Goal: Task Accomplishment & Management: Complete application form

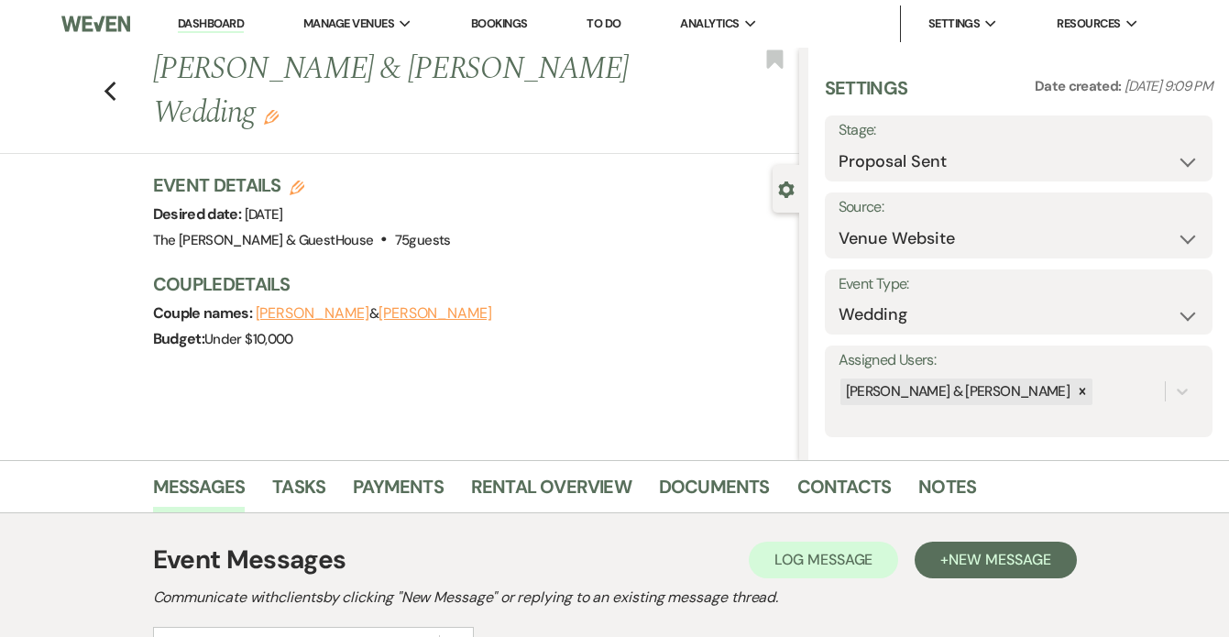
select select "6"
select select "5"
select select "6"
select select "2"
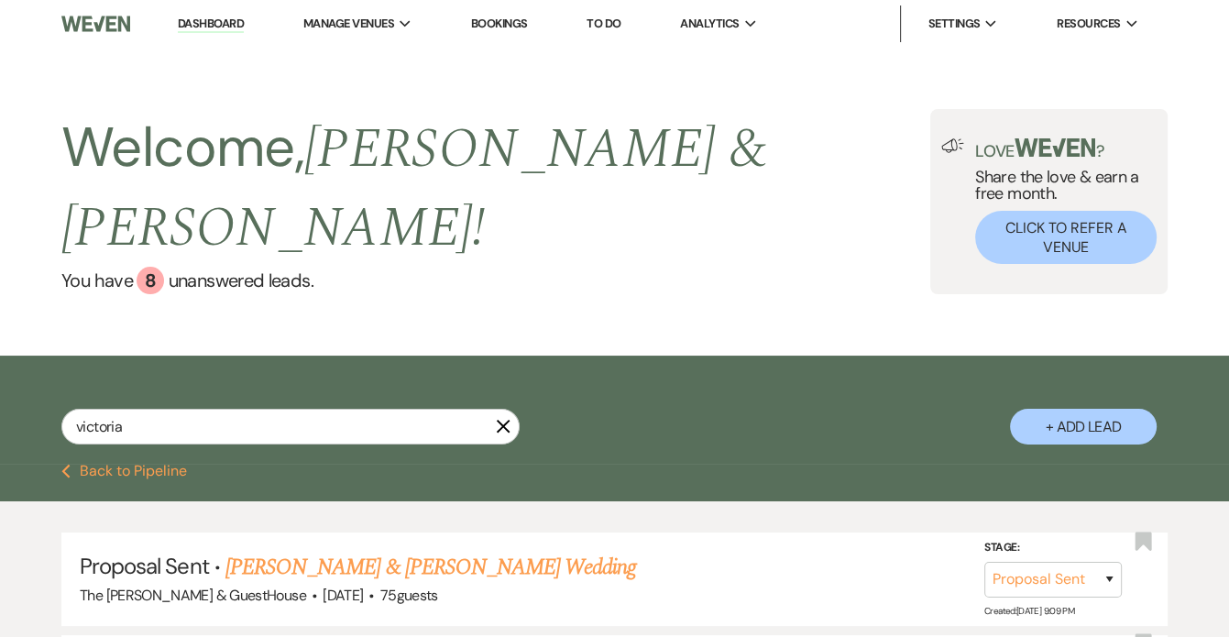
click at [497, 419] on icon "X" at bounding box center [503, 426] width 15 height 15
select select "8"
select select "6"
select select "8"
select select "4"
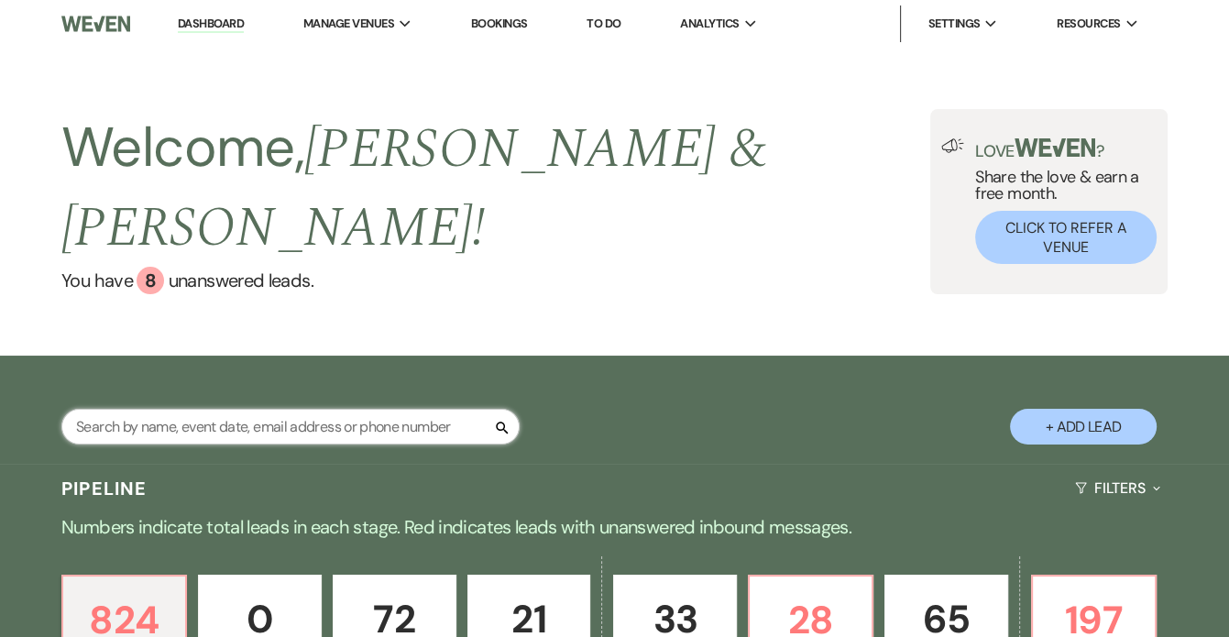
click at [460, 409] on input "text" at bounding box center [290, 427] width 458 height 36
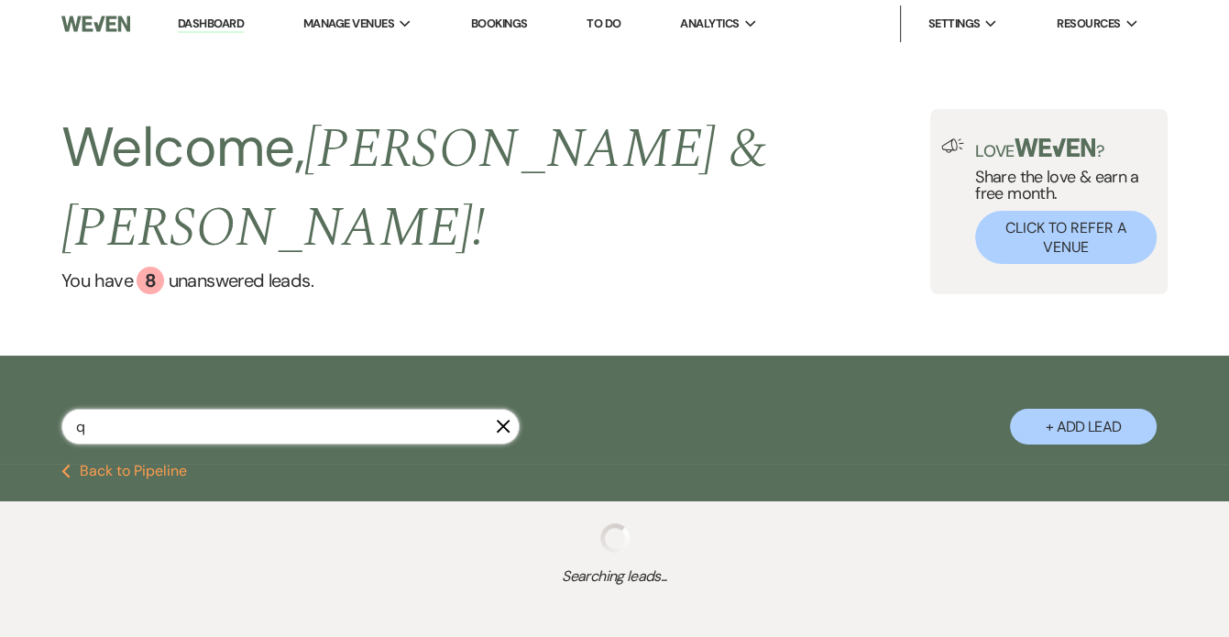
type input "qu"
select select "8"
select select "3"
select select "6"
select select "8"
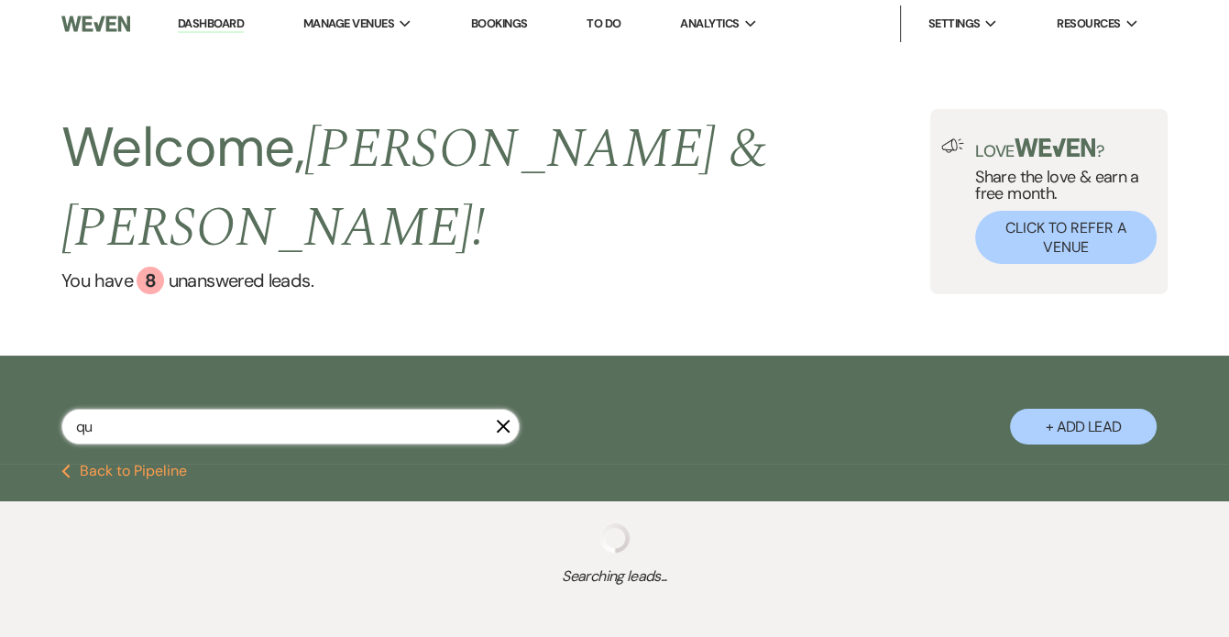
select select "6"
select select "5"
select select "8"
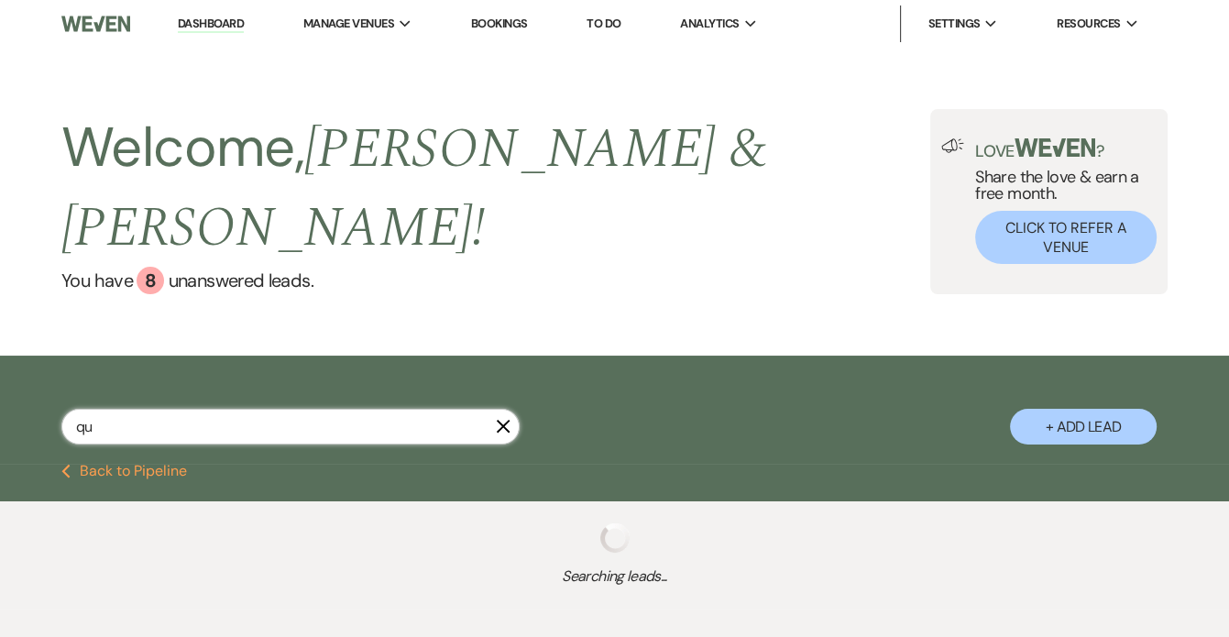
select select "5"
select select "2"
select select "8"
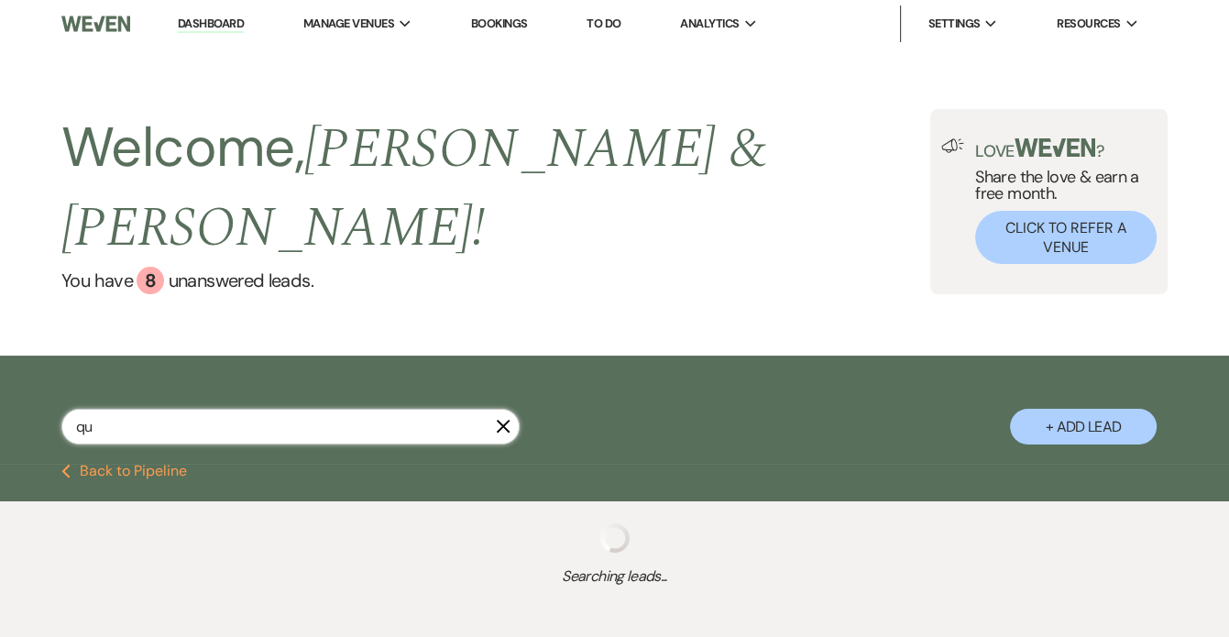
select select "5"
select select "8"
select select "5"
select select "8"
select select "7"
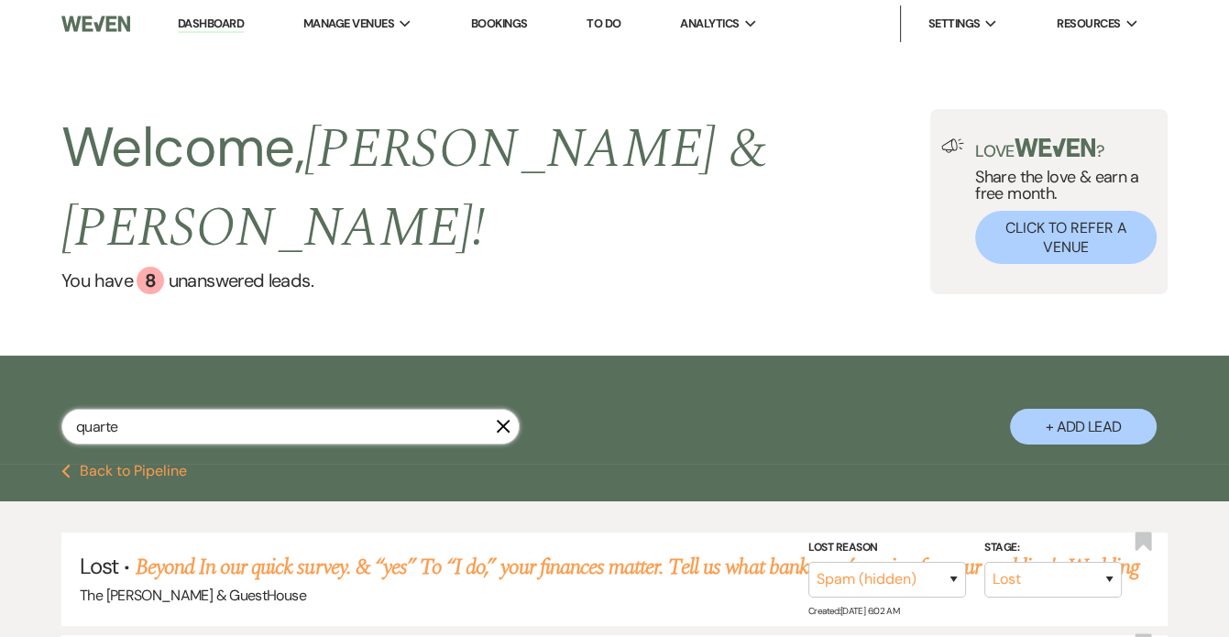
type input "quarter"
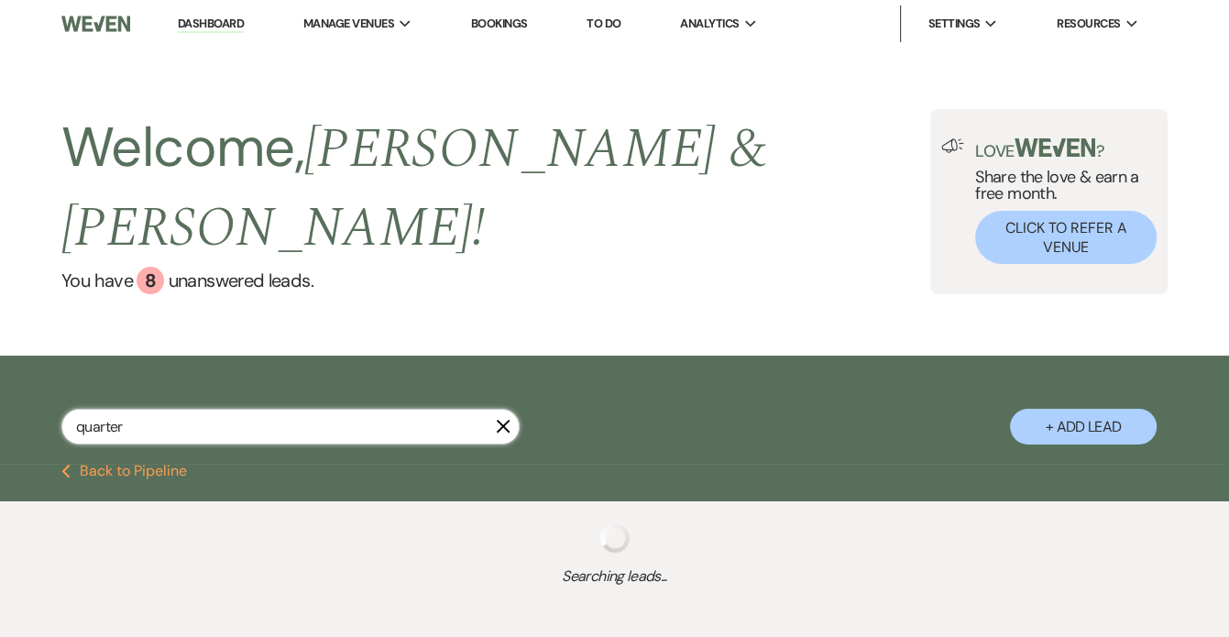
select select "6"
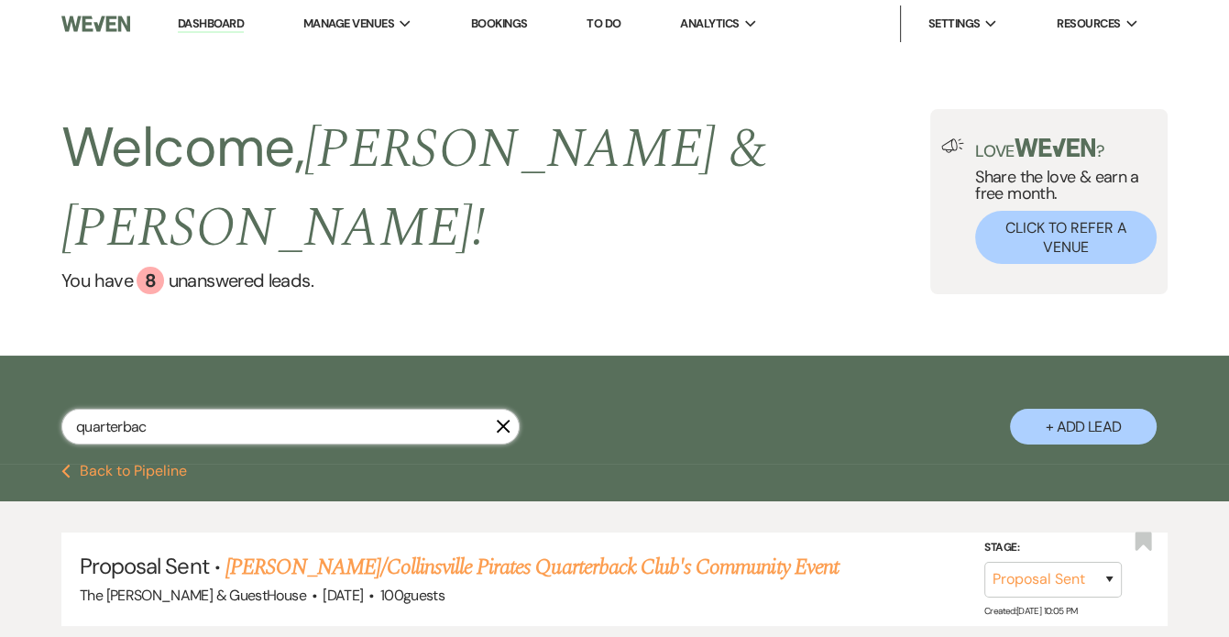
type input "quarterback"
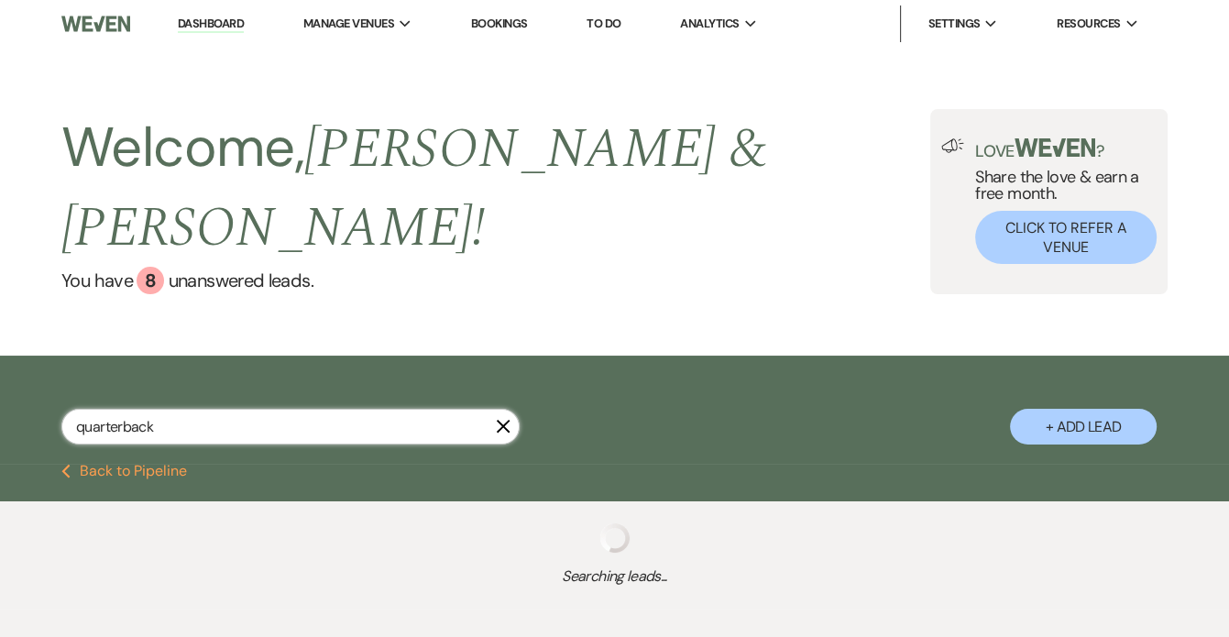
select select "6"
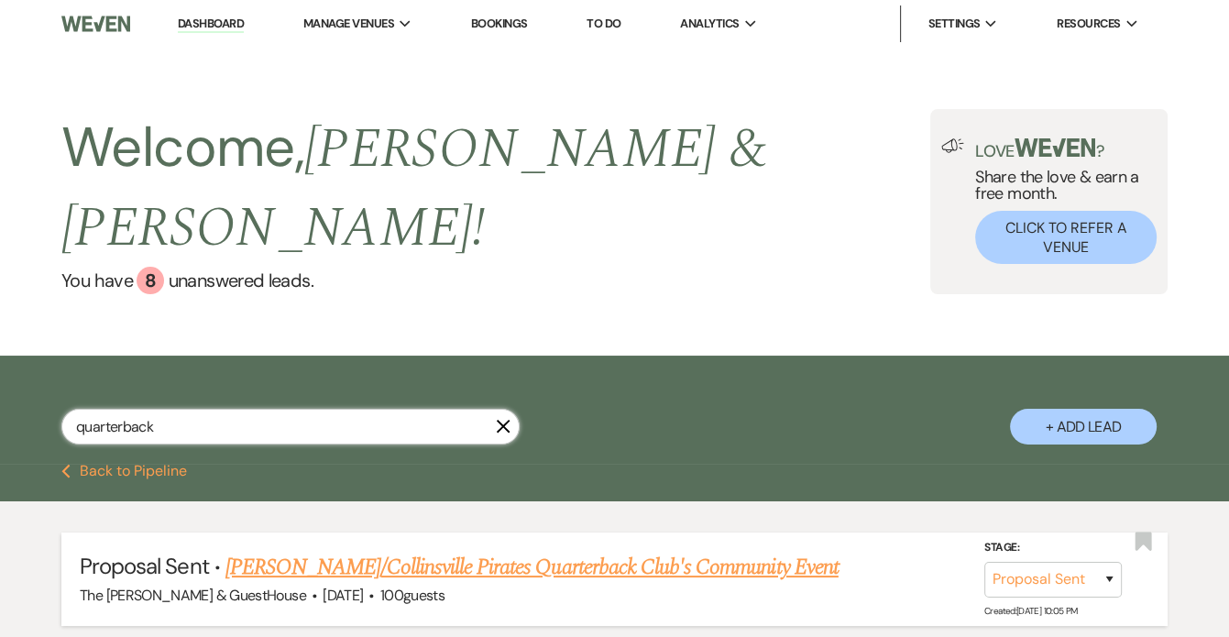
type input "quarterback"
click at [395, 551] on link "[PERSON_NAME]/Collinsville Pirates Quarterback Club's Community Event" at bounding box center [531, 567] width 613 height 33
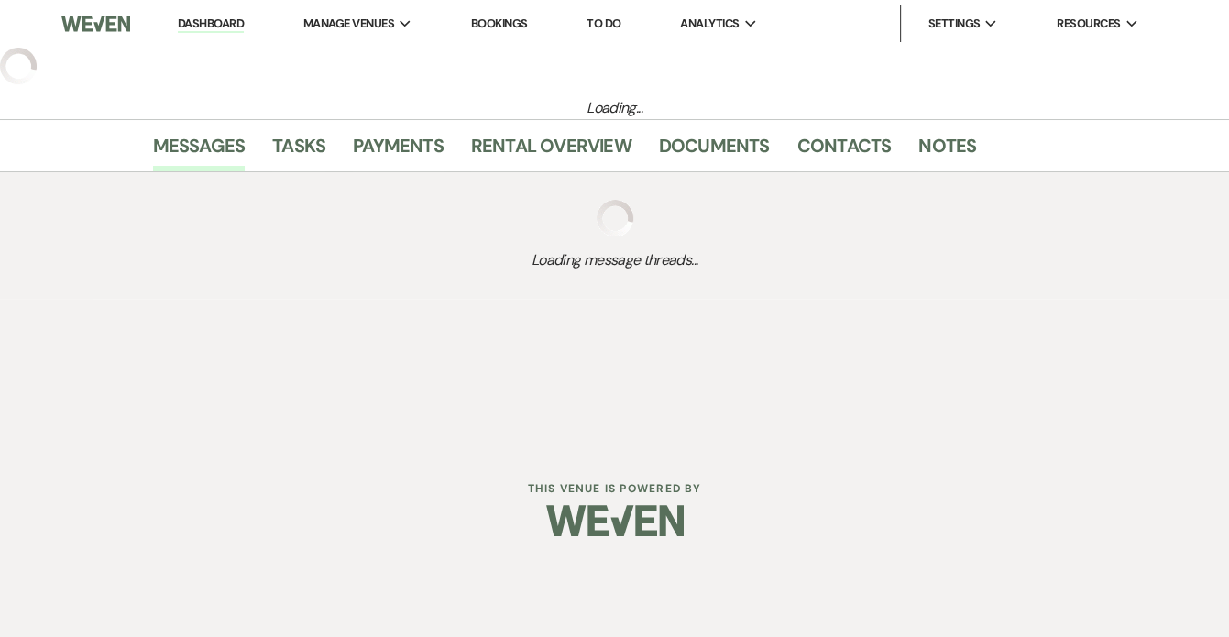
select select "6"
select select "12"
select select "7"
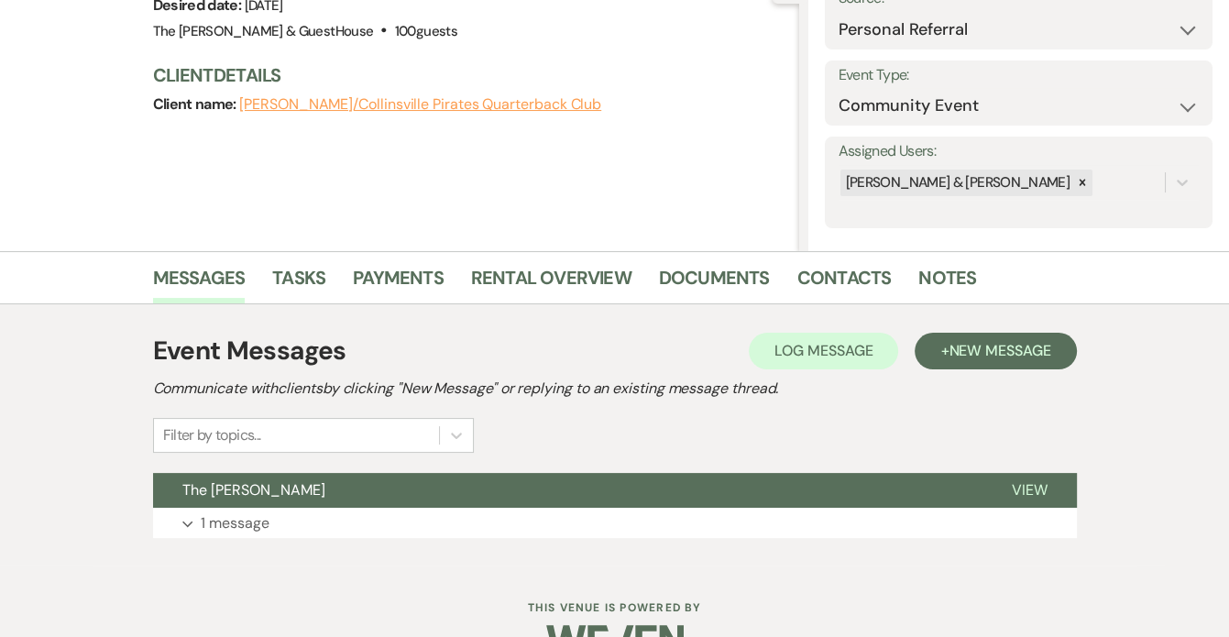
scroll to position [255, 0]
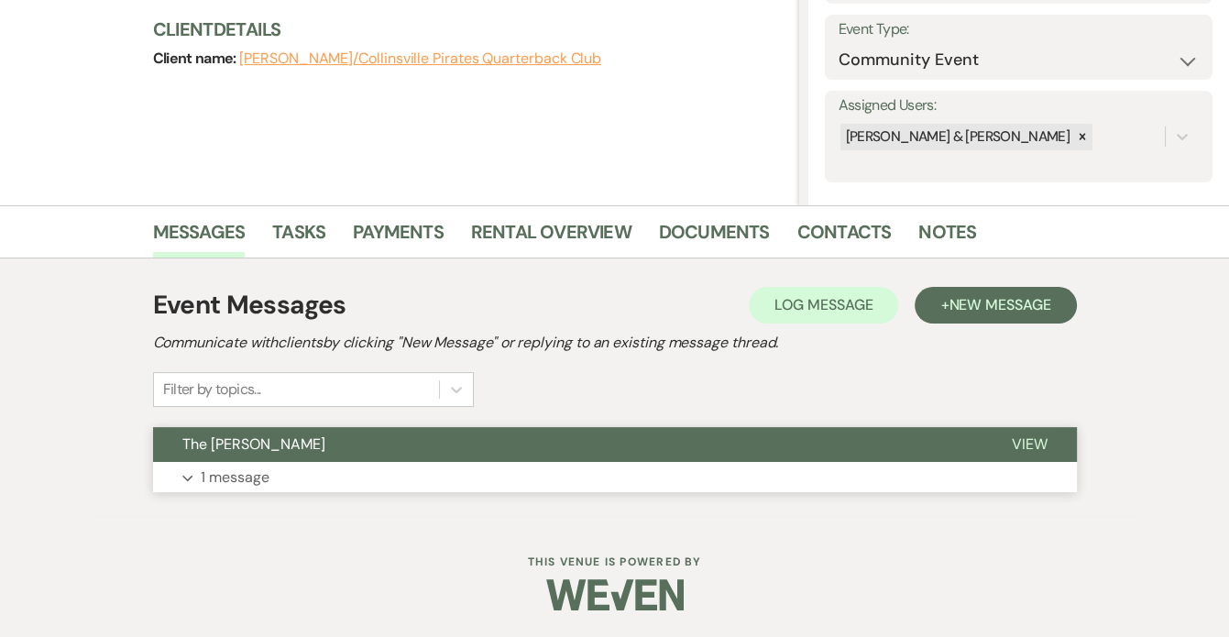
click at [227, 482] on p "1 message" at bounding box center [235, 478] width 69 height 24
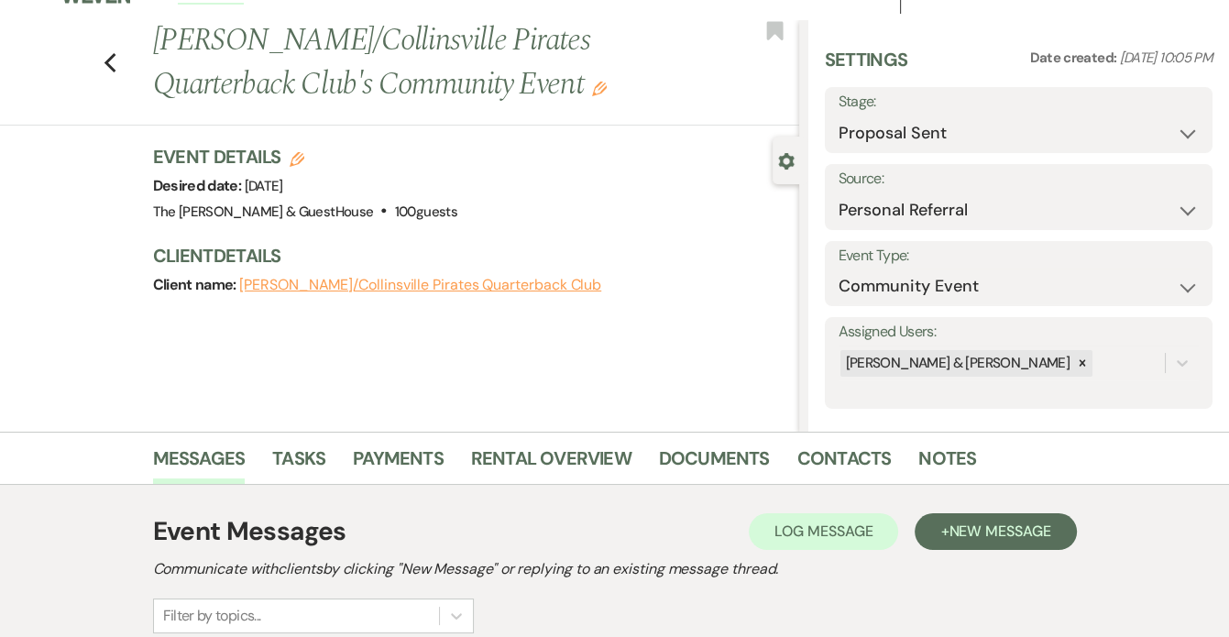
scroll to position [26, 0]
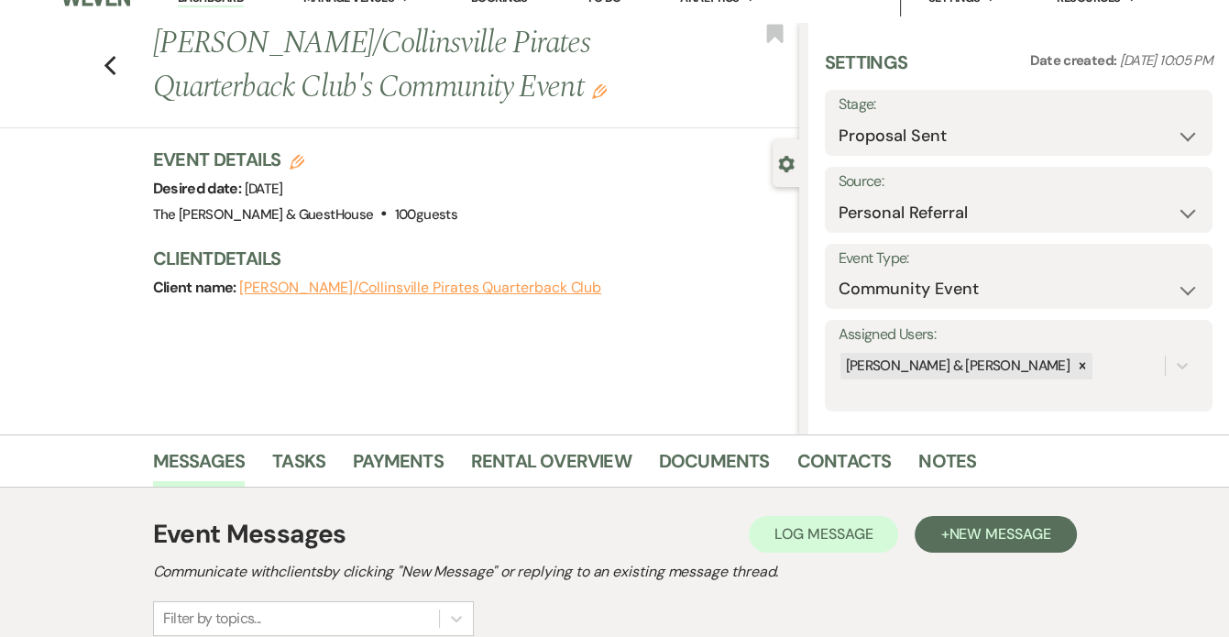
click at [601, 91] on icon "Edit" at bounding box center [599, 91] width 15 height 15
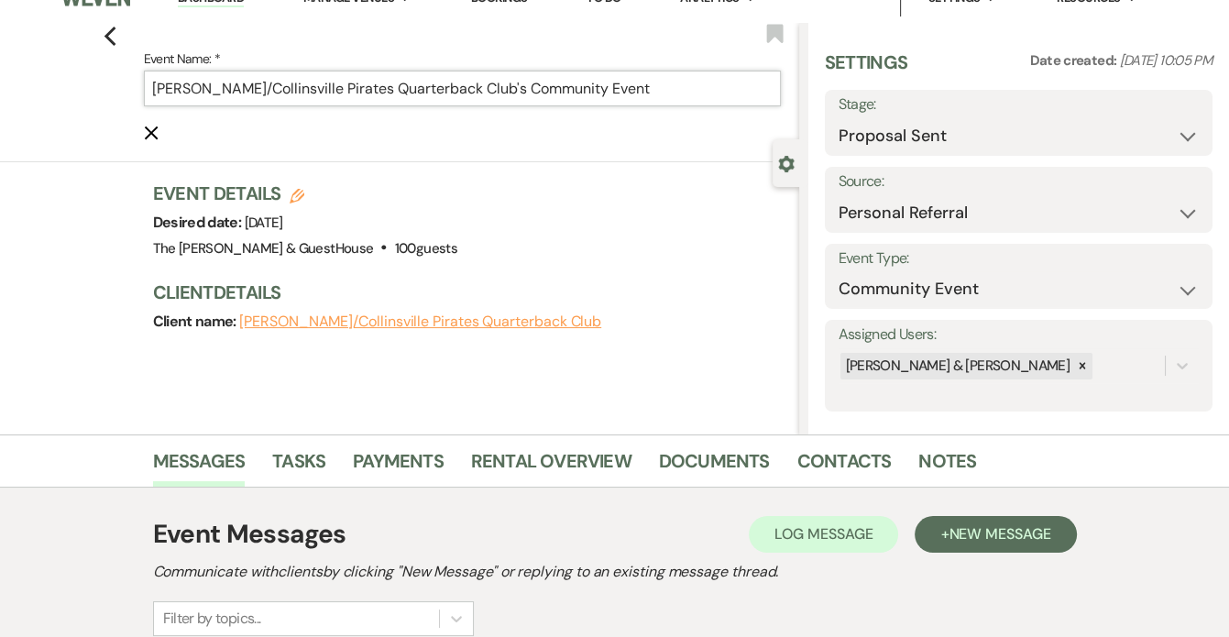
click at [529, 83] on input "[PERSON_NAME]/Collinsville Pirates Quarterback Club's Community Event" at bounding box center [462, 89] width 637 height 36
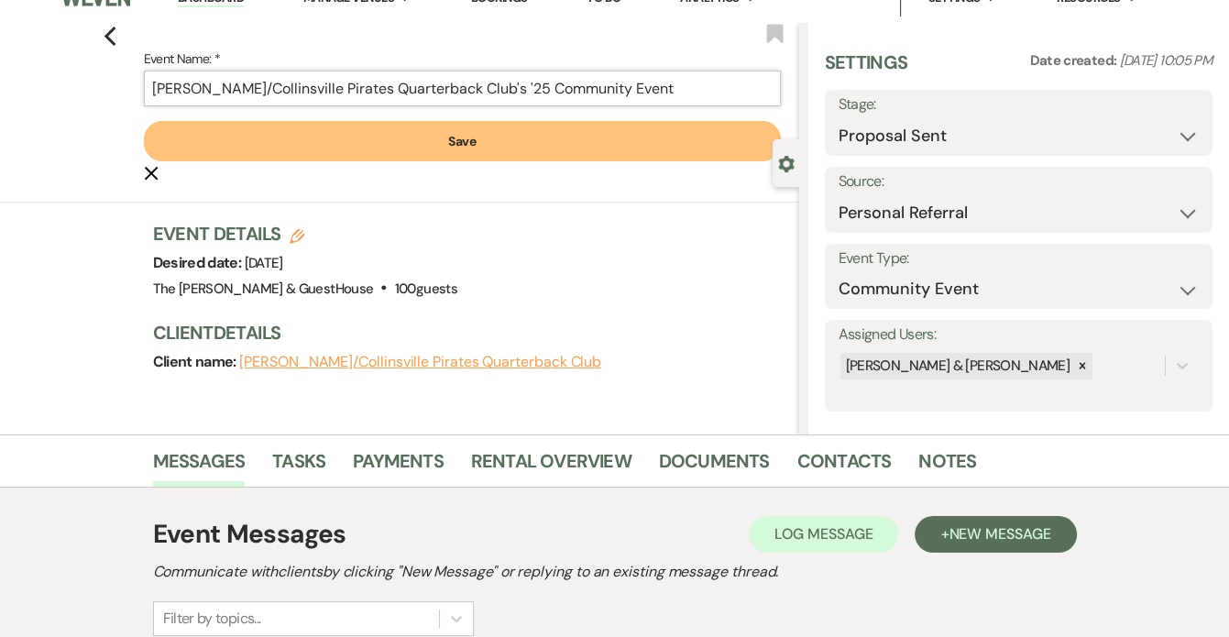
type input "[PERSON_NAME]/Collinsville Pirates Quarterback Club's '25 Community Event"
click at [465, 128] on button "Save" at bounding box center [462, 141] width 637 height 40
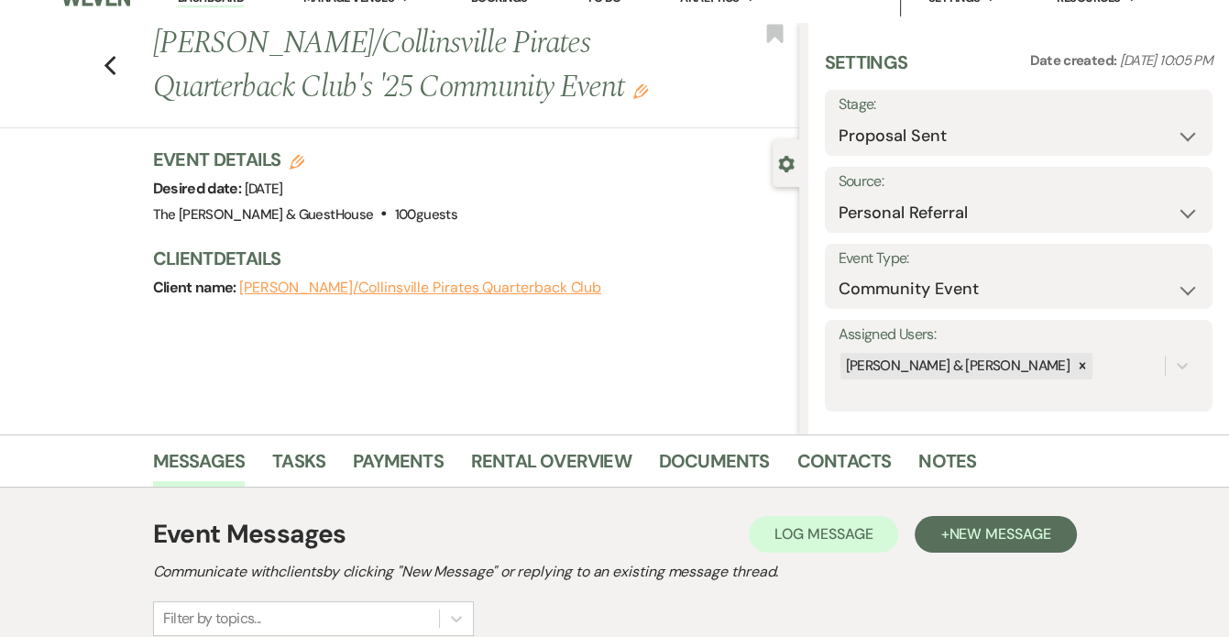
drag, startPoint x: 629, startPoint y: 87, endPoint x: 158, endPoint y: 39, distance: 473.5
click at [158, 39] on div "Previous [PERSON_NAME]/Collinsville Pirates Quarterback Club's '25 Community Ev…" at bounding box center [471, 65] width 655 height 87
copy h1 "[PERSON_NAME]/Collinsville Pirates Quarterback Club's '25 Community Event"
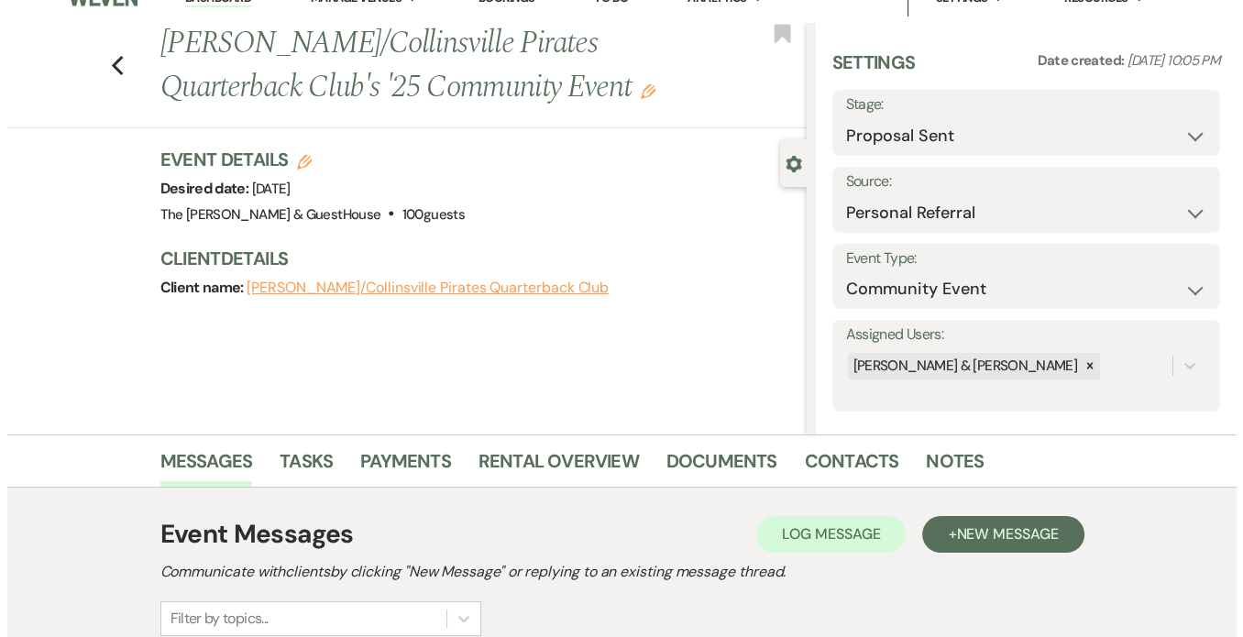
scroll to position [0, 0]
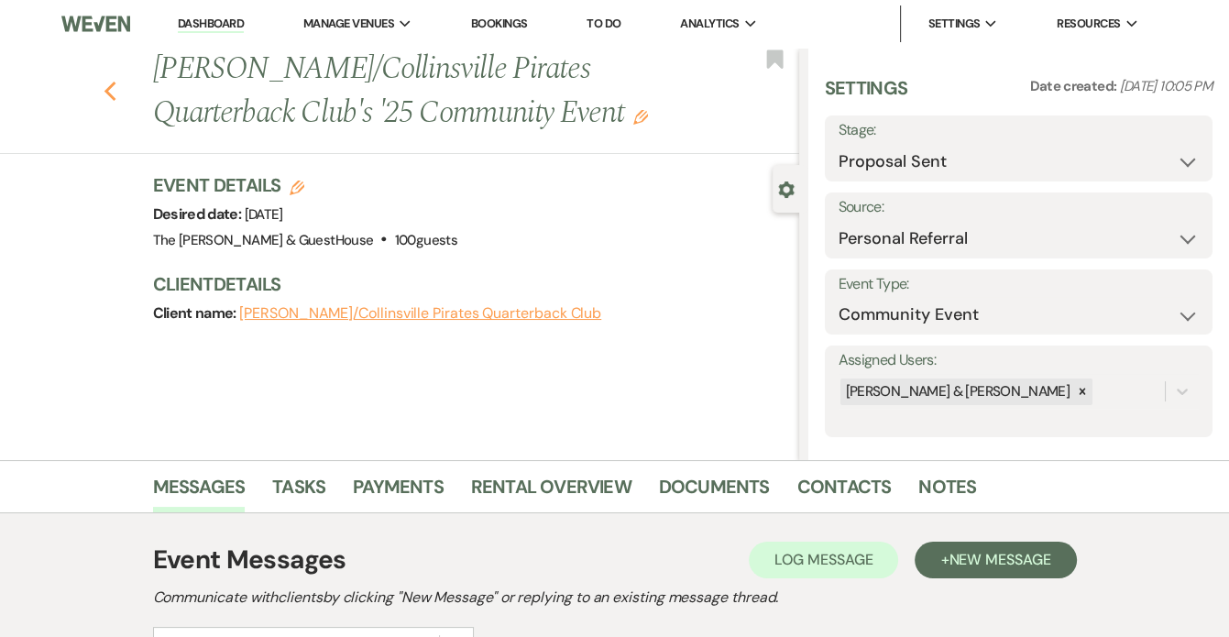
click at [115, 84] on icon "Previous" at bounding box center [111, 92] width 14 height 22
select select "6"
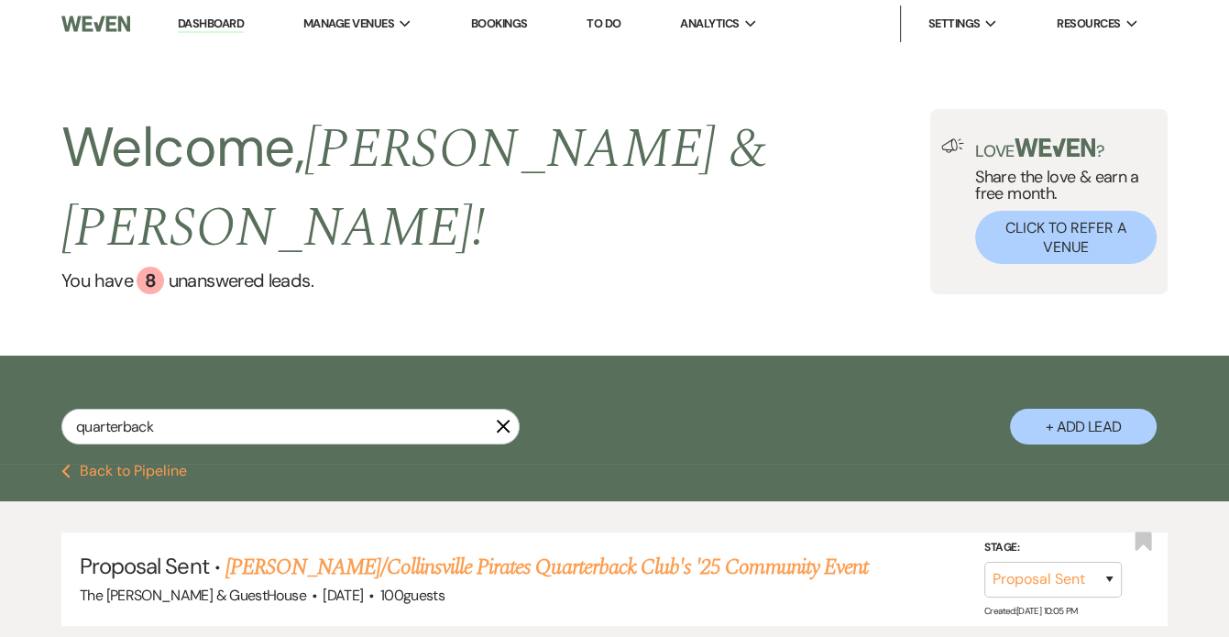
click at [1049, 409] on button "+ Add Lead" at bounding box center [1083, 427] width 147 height 36
select select "604"
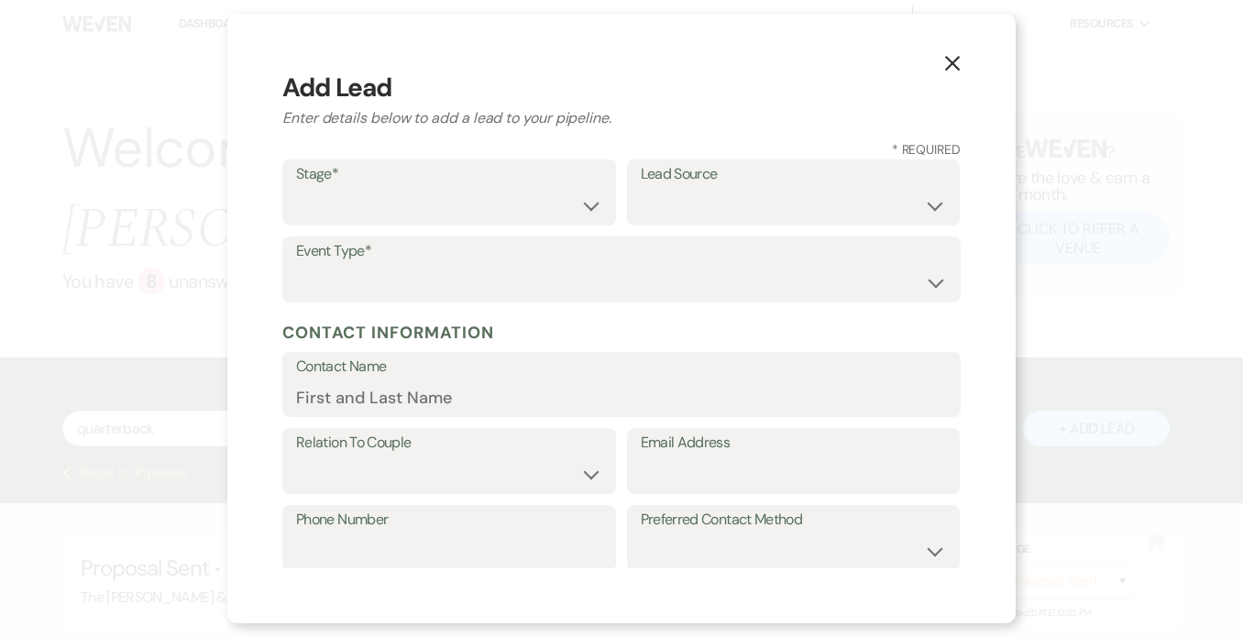
click at [554, 263] on label "Event Type*" at bounding box center [621, 251] width 651 height 27
click at [549, 270] on select "Wedding Anniversary Party Baby Shower Bachelorette / Bachelor Party Birthday Pa…" at bounding box center [621, 283] width 651 height 36
select select "20"
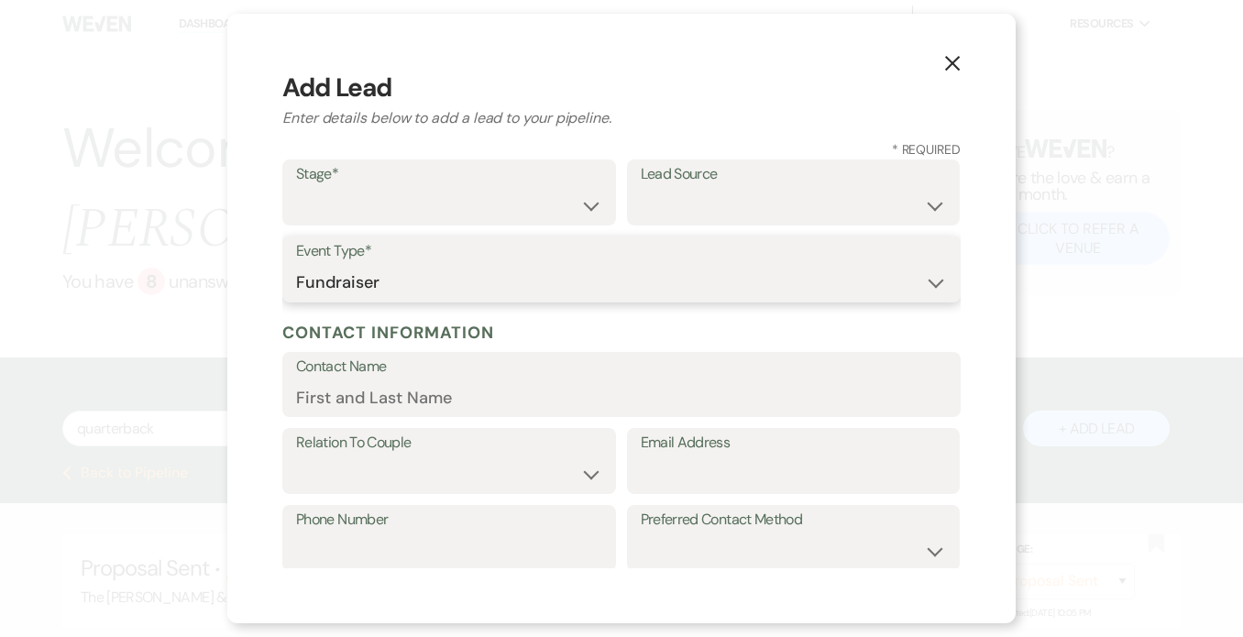
click at [296, 265] on select "Wedding Anniversary Party Baby Shower Bachelorette / Bachelor Party Birthday Pa…" at bounding box center [621, 283] width 651 height 36
click at [504, 376] on label "Contact Name" at bounding box center [621, 367] width 651 height 27
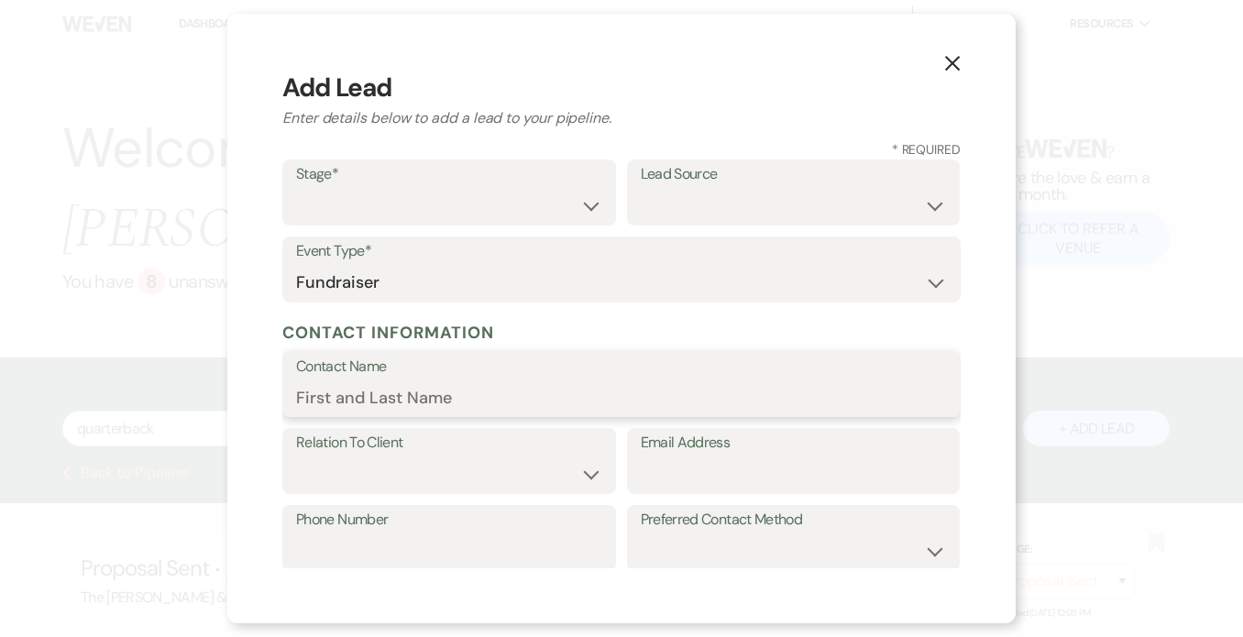
click at [504, 379] on input "Contact Name" at bounding box center [621, 397] width 651 height 36
drag, startPoint x: 504, startPoint y: 376, endPoint x: 471, endPoint y: 378, distance: 33.0
click at [471, 378] on label "Contact Name" at bounding box center [621, 367] width 651 height 27
click at [471, 379] on input "Contact Name" at bounding box center [621, 397] width 651 height 36
drag, startPoint x: 471, startPoint y: 378, endPoint x: 391, endPoint y: 383, distance: 79.9
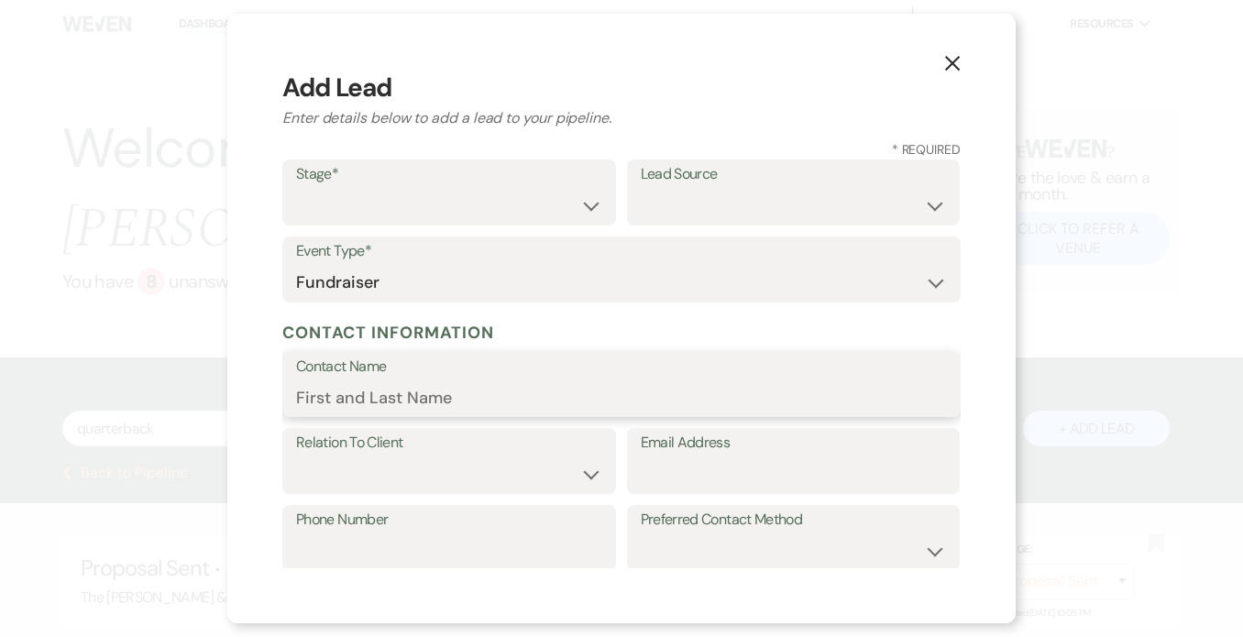
paste input "[PERSON_NAME]/Collinsville Pirates Quarterback Club's '25 Community Event"
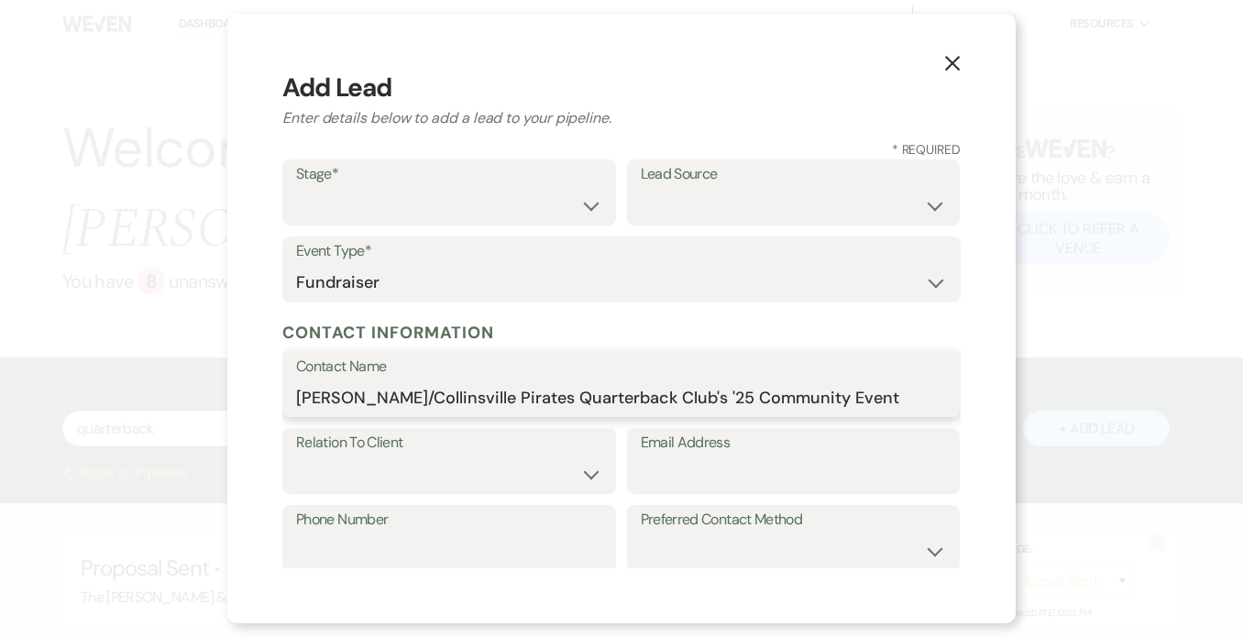
click at [741, 399] on input "[PERSON_NAME]/Collinsville Pirates Quarterback Club's '25 Community Event" at bounding box center [621, 397] width 651 height 36
click at [745, 398] on input "[PERSON_NAME]/Collinsville Pirates Quarterback Club's '25 Community Event" at bounding box center [621, 397] width 651 height 36
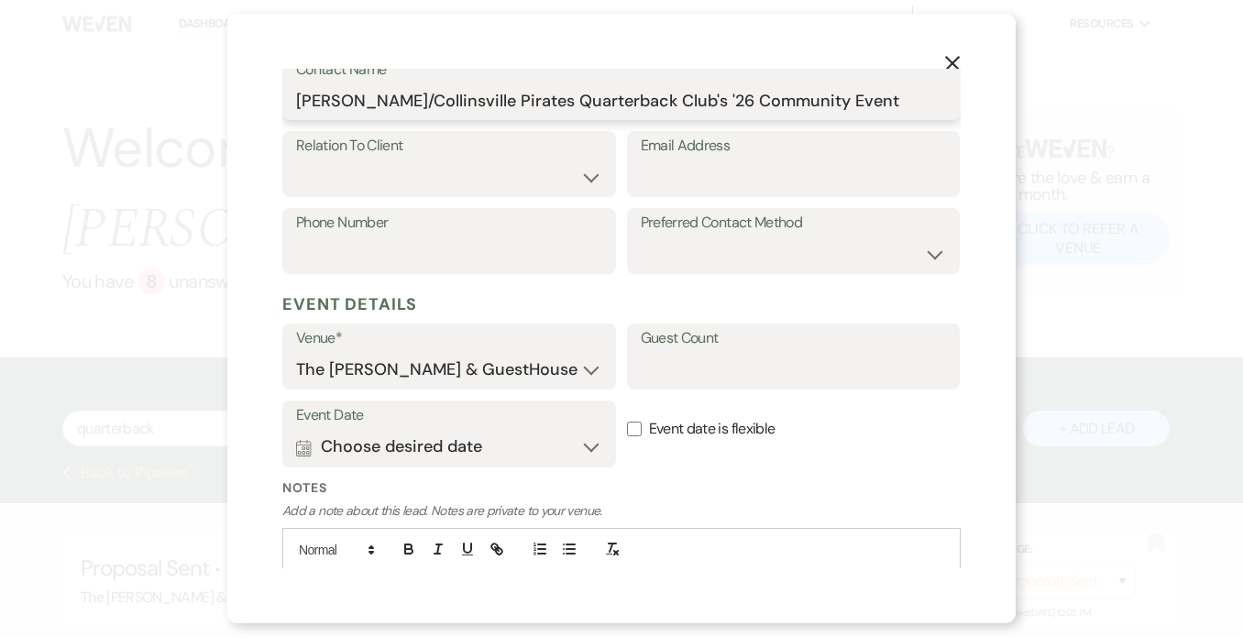
scroll to position [399, 0]
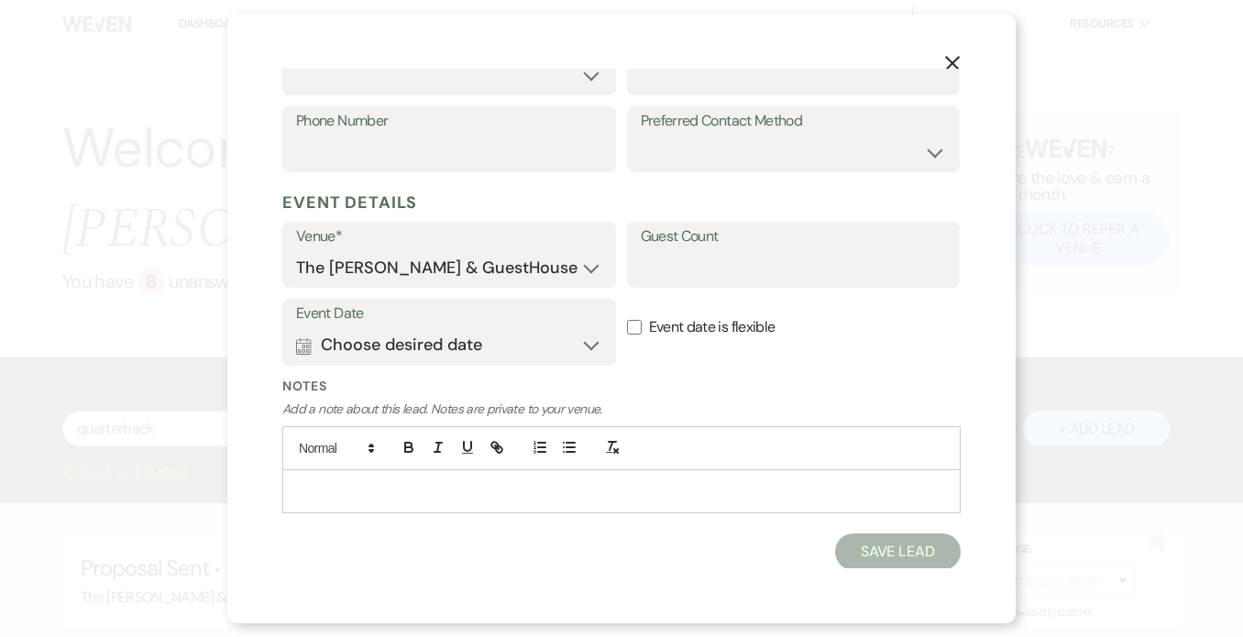
type input "[PERSON_NAME]/Collinsville Pirates Quarterback Club's '26 Community Event"
click at [578, 339] on button "Calendar Choose desired date Expand" at bounding box center [449, 345] width 306 height 37
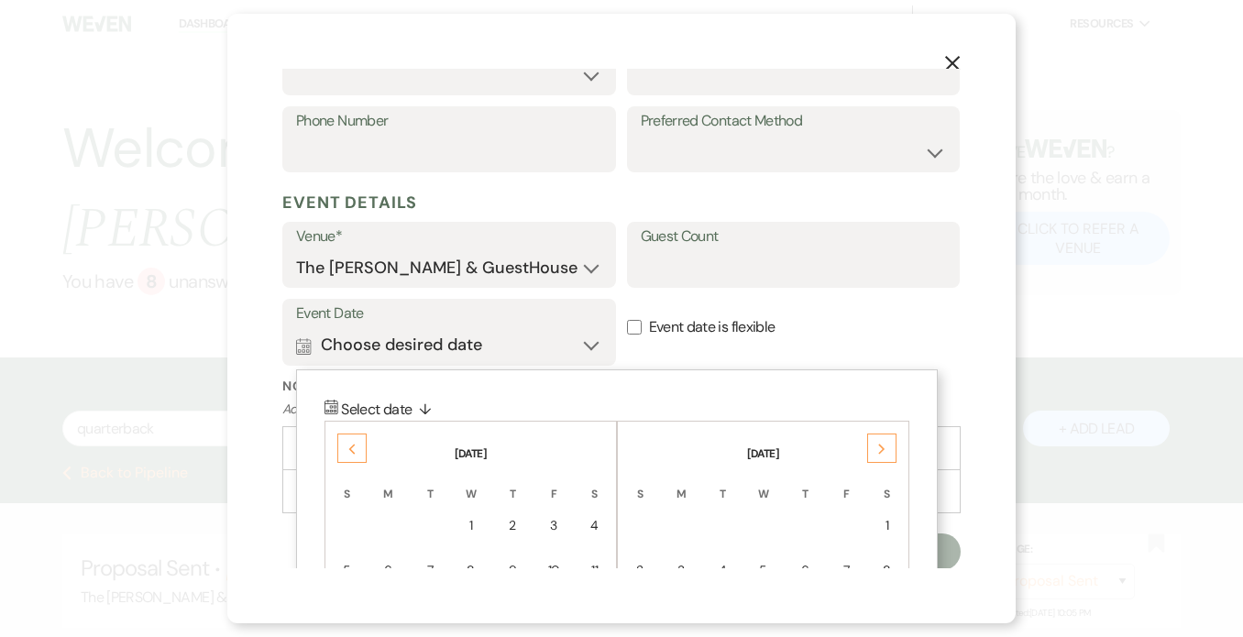
click at [888, 430] on th "[DATE]" at bounding box center [763, 442] width 287 height 38
click at [877, 442] on div "Next" at bounding box center [881, 448] width 29 height 29
click at [881, 516] on div "7" at bounding box center [887, 525] width 16 height 19
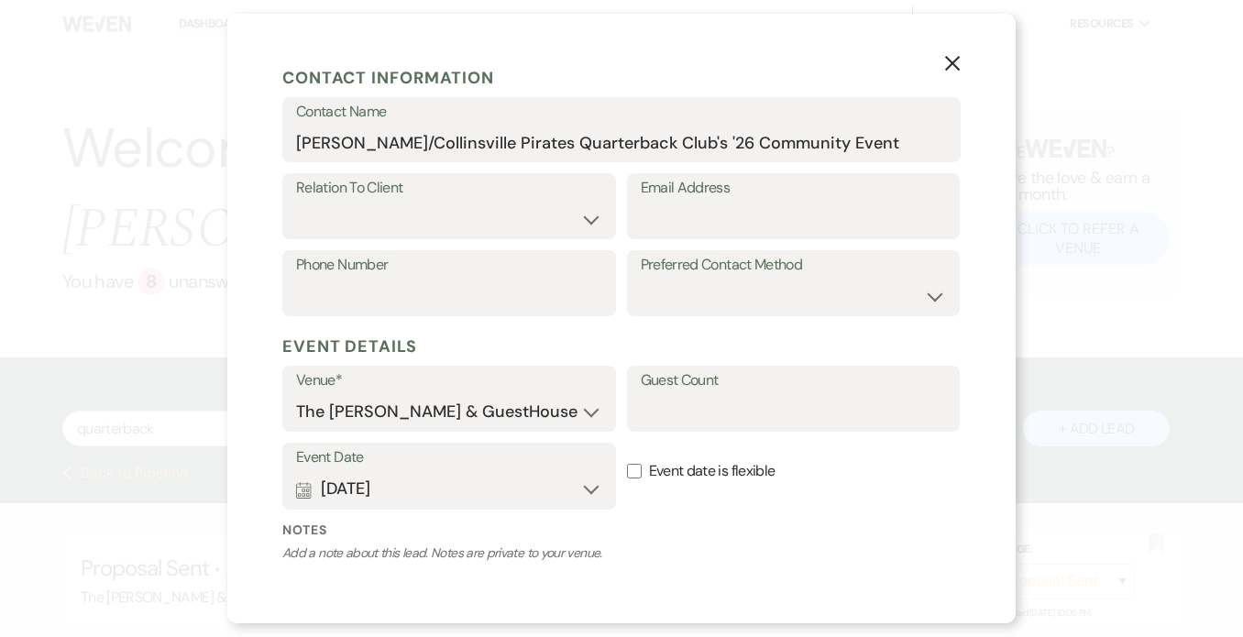
scroll to position [253, 0]
click at [528, 261] on label "Phone Number" at bounding box center [449, 267] width 306 height 27
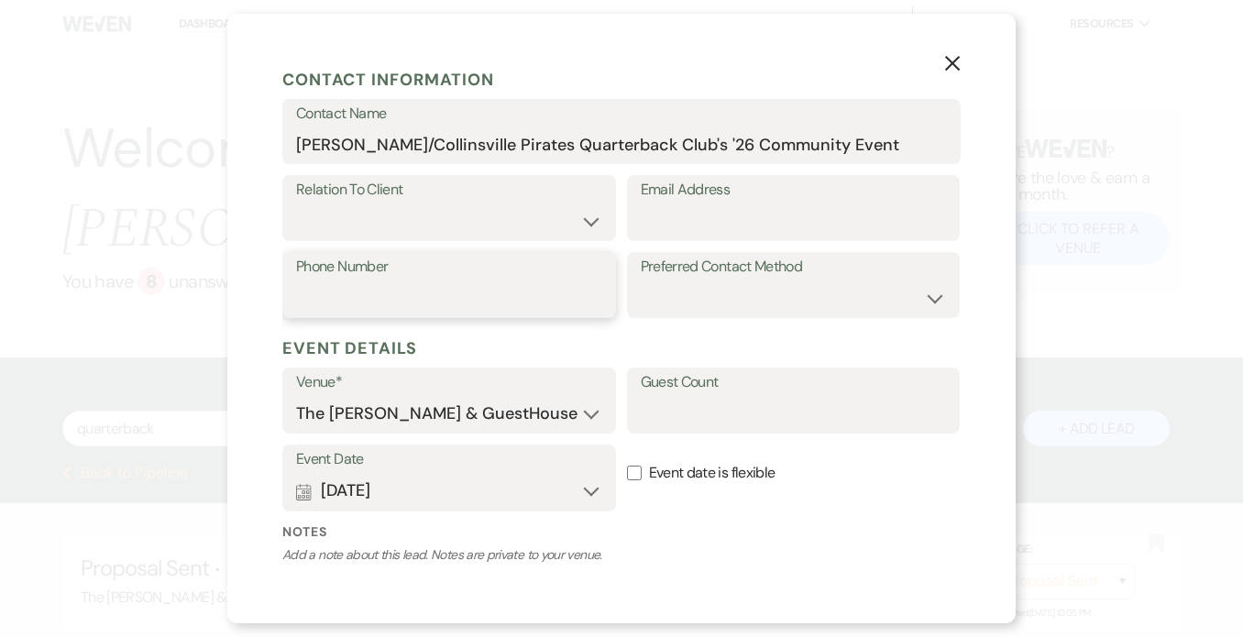
click at [528, 280] on input "Phone Number" at bounding box center [449, 298] width 306 height 36
click at [327, 292] on input "9404430766" at bounding box center [449, 298] width 306 height 36
click at [363, 299] on input "940-4430766" at bounding box center [449, 298] width 306 height 36
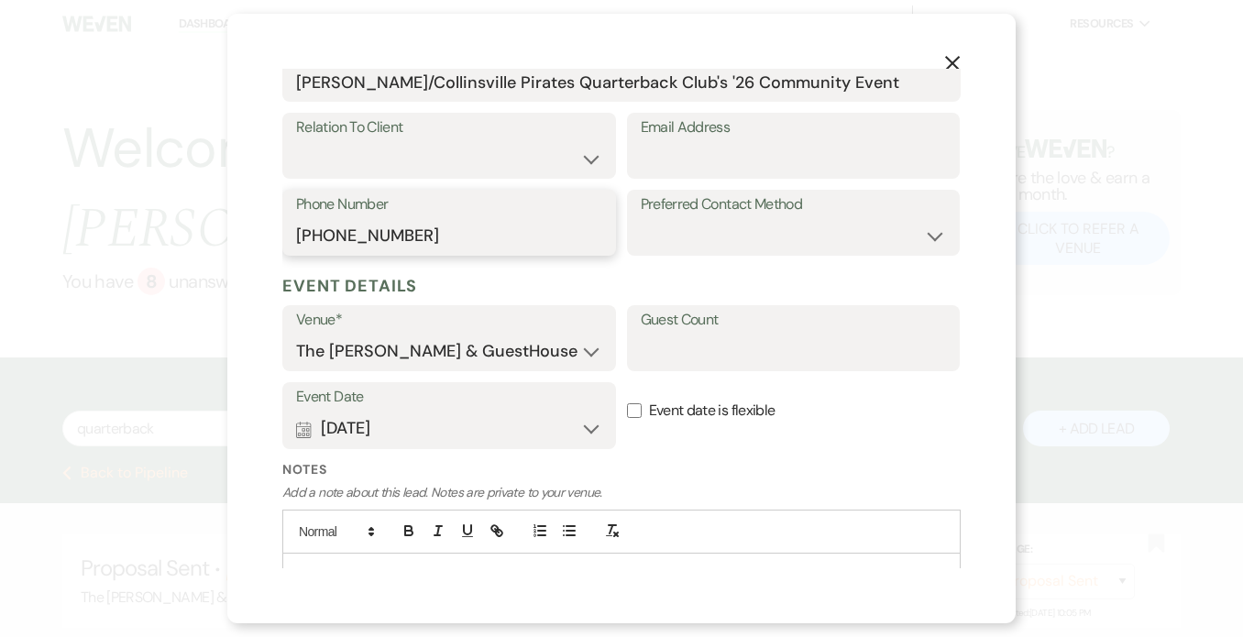
scroll to position [314, 0]
type input "[PHONE_NUMBER]"
click at [751, 147] on input "Email Address" at bounding box center [794, 160] width 306 height 36
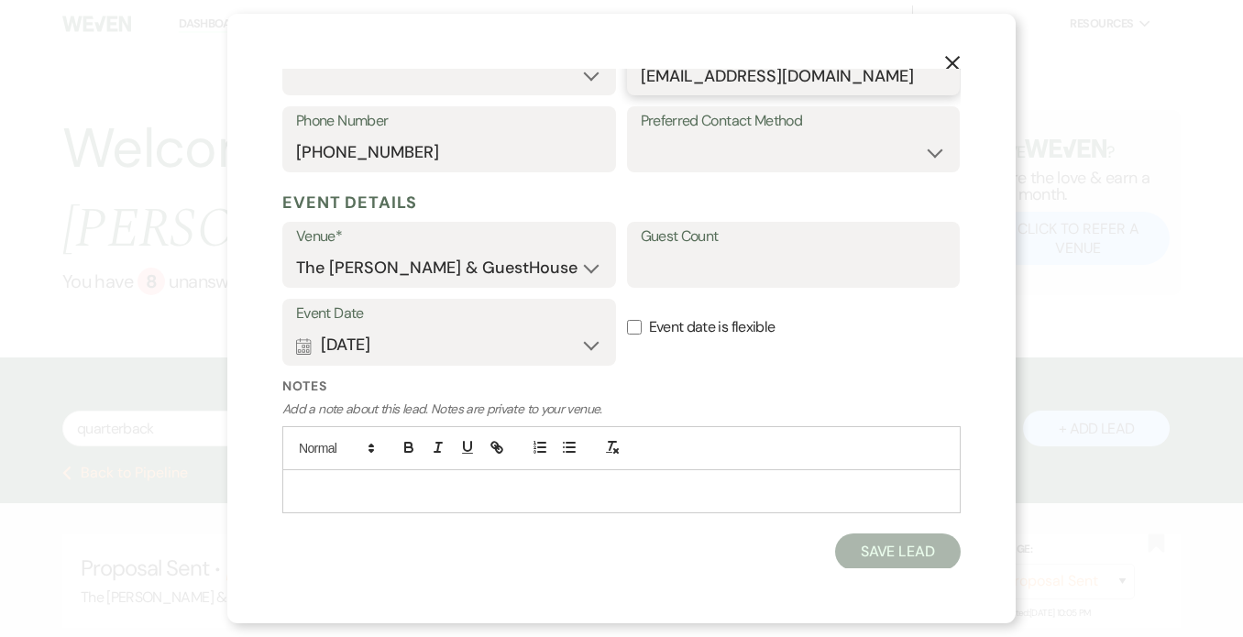
type input "[EMAIL_ADDRESS][DOMAIN_NAME]"
click at [849, 554] on button "Save Lead" at bounding box center [898, 551] width 126 height 37
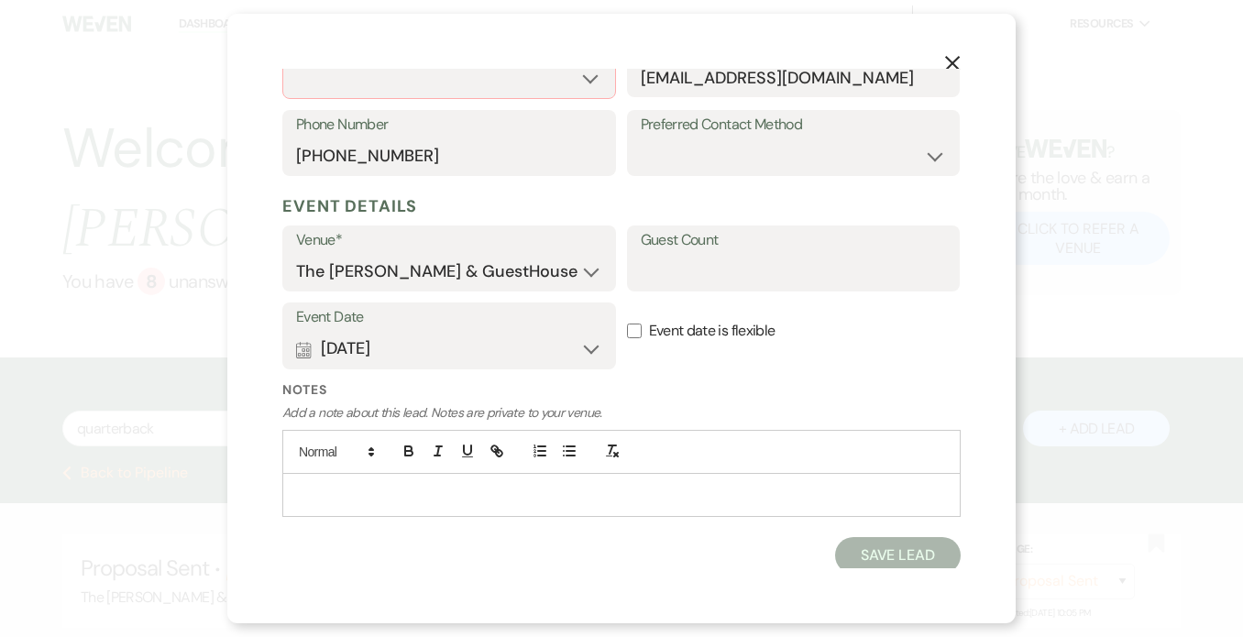
scroll to position [401, 0]
click at [849, 554] on button "Save Lead" at bounding box center [898, 553] width 126 height 37
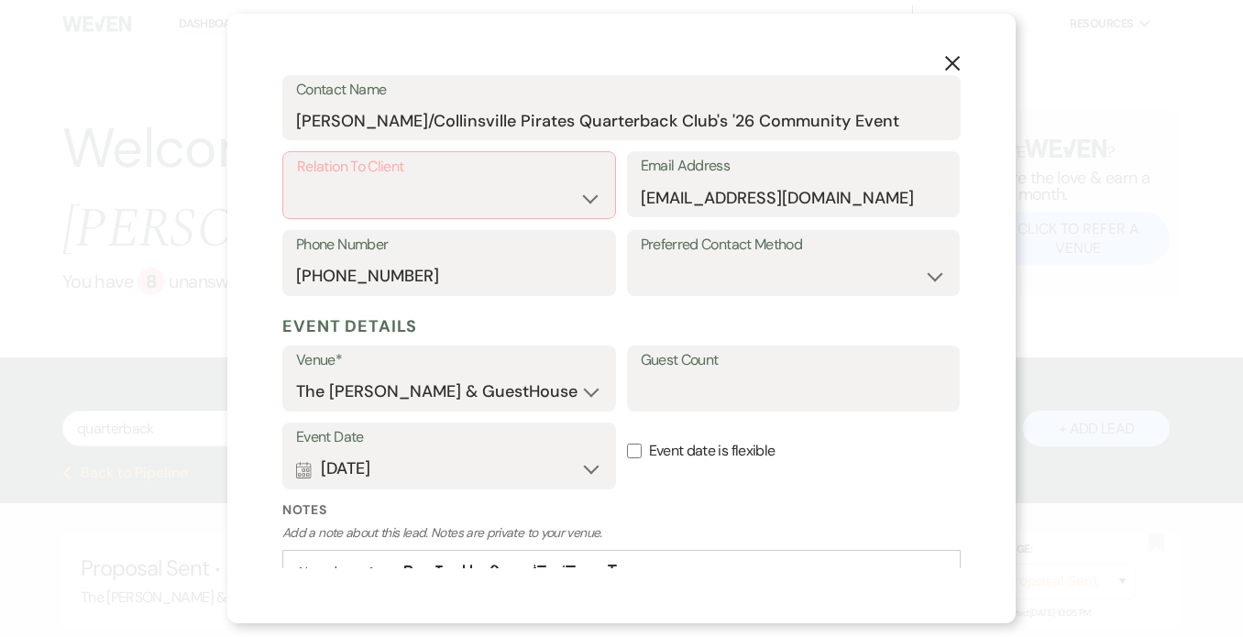
scroll to position [276, 0]
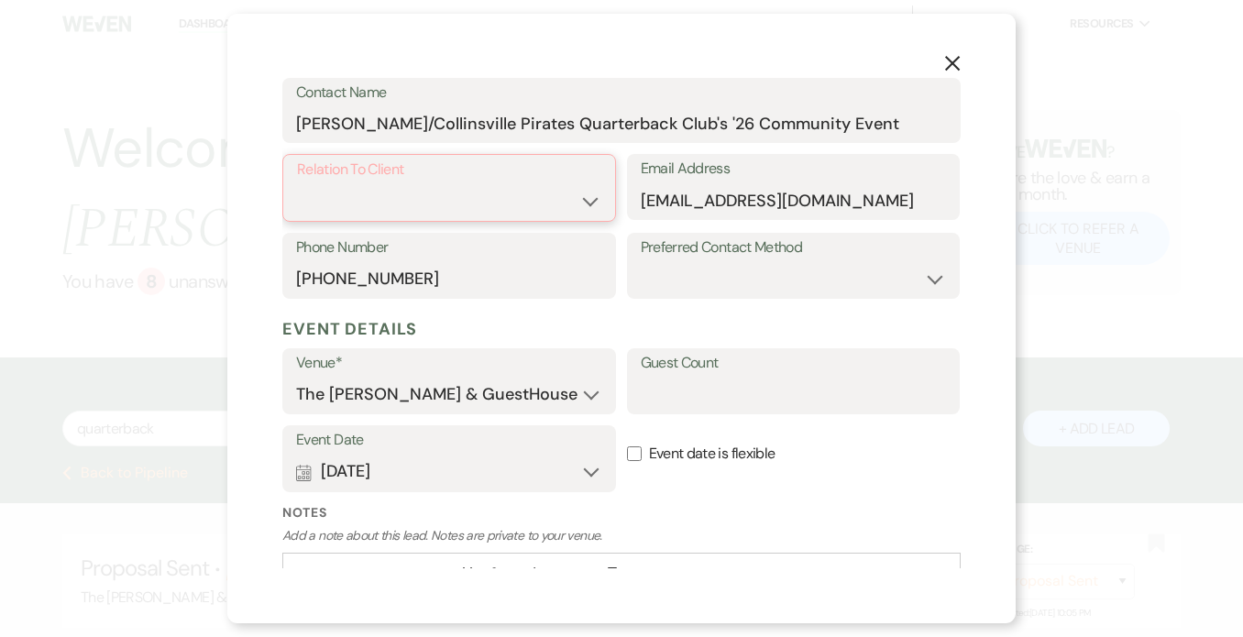
click at [588, 188] on select "Client Event Planner Parent of Client Family Member Friend Other" at bounding box center [449, 201] width 304 height 36
select select "1"
click at [297, 183] on select "Client Event Planner Parent of Client Family Member Friend Other" at bounding box center [449, 201] width 304 height 36
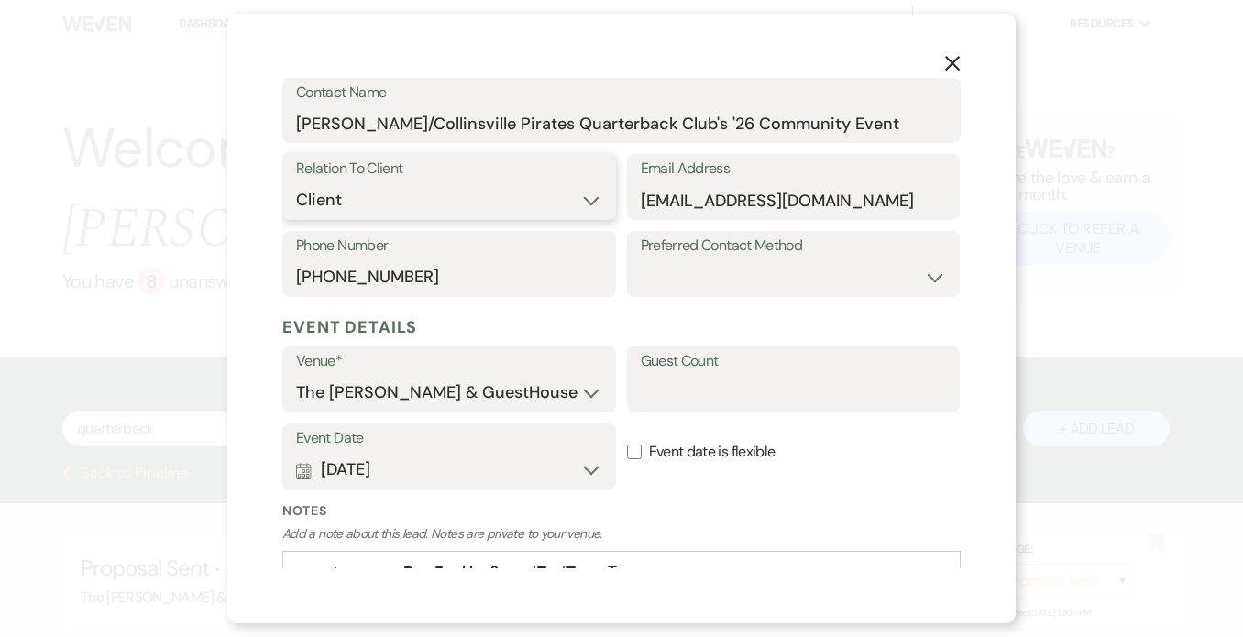
scroll to position [400, 0]
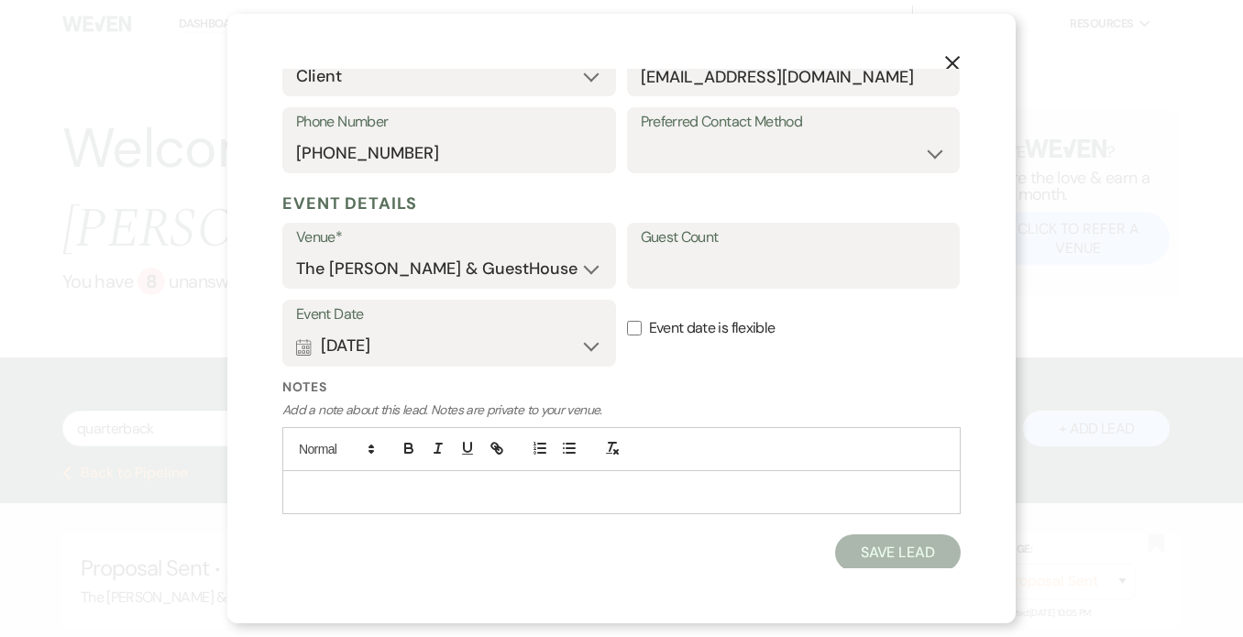
click at [839, 553] on button "Save Lead" at bounding box center [898, 552] width 126 height 37
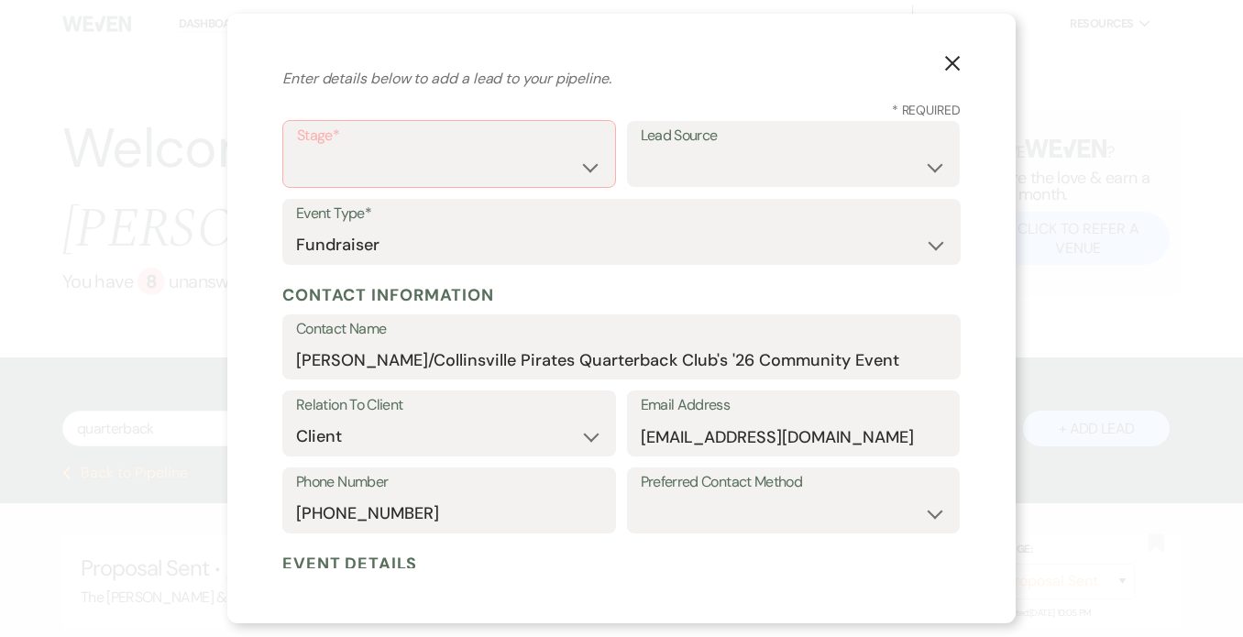
scroll to position [37, 0]
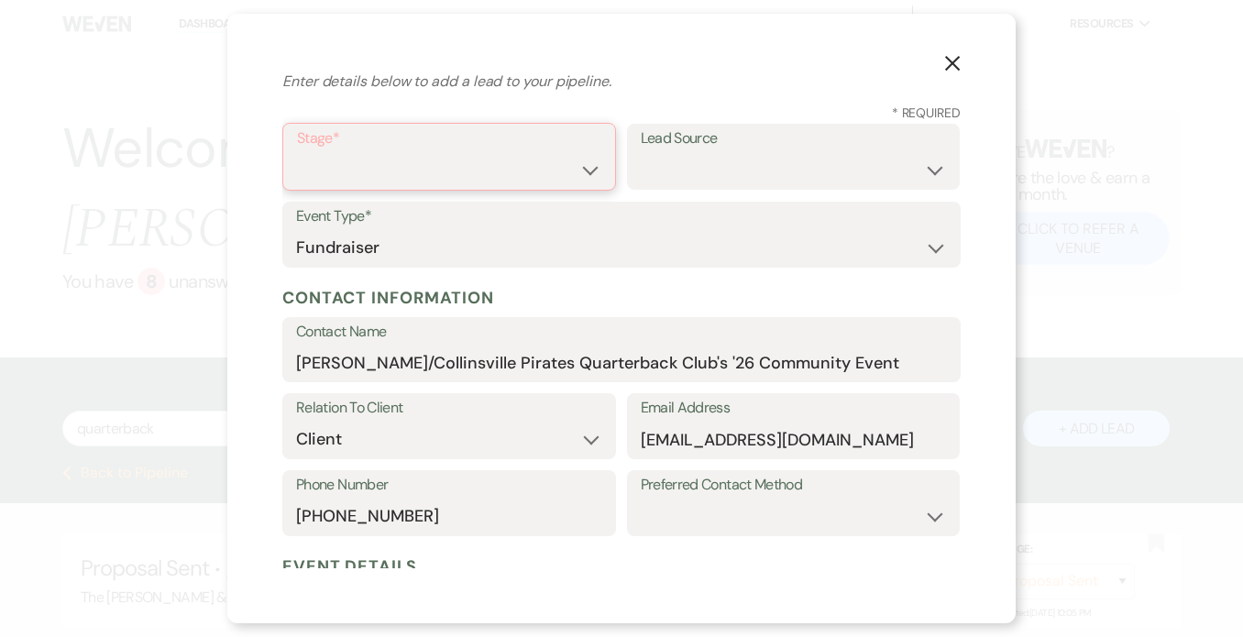
click at [590, 164] on select "Inquiry Follow Up Tour Requested Tour Confirmed Toured Proposal Sent Booked Lost" at bounding box center [449, 170] width 304 height 36
select select "5"
click at [297, 152] on select "Inquiry Follow Up Tour Requested Tour Confirmed Toured Proposal Sent Booked Lost" at bounding box center [449, 170] width 304 height 36
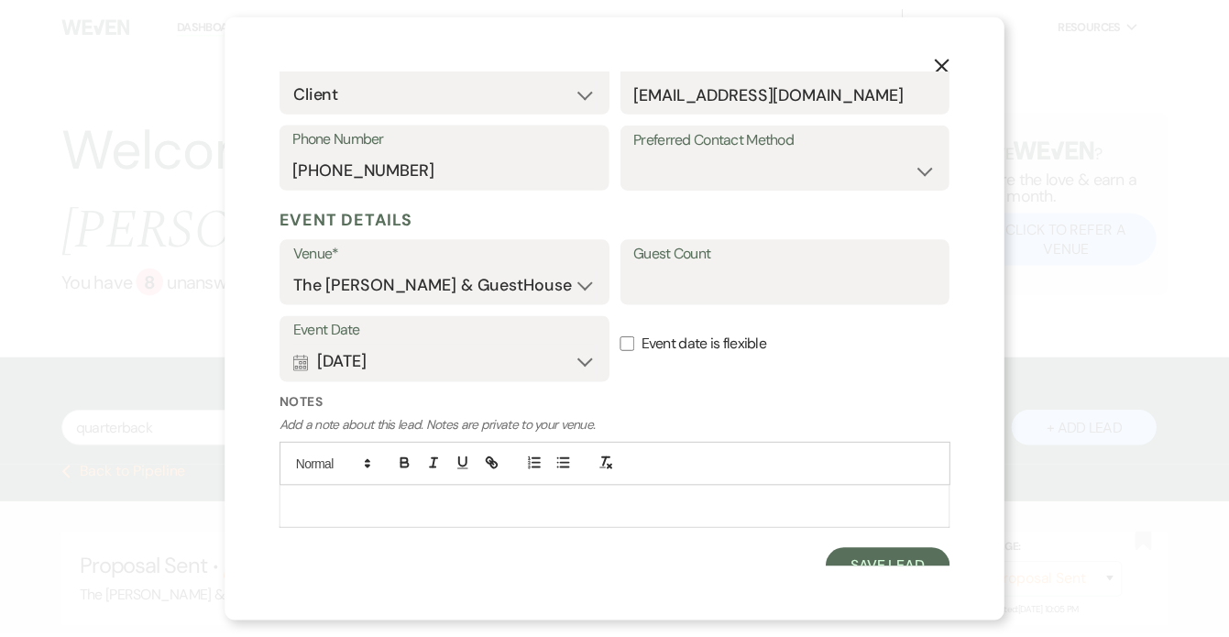
scroll to position [399, 0]
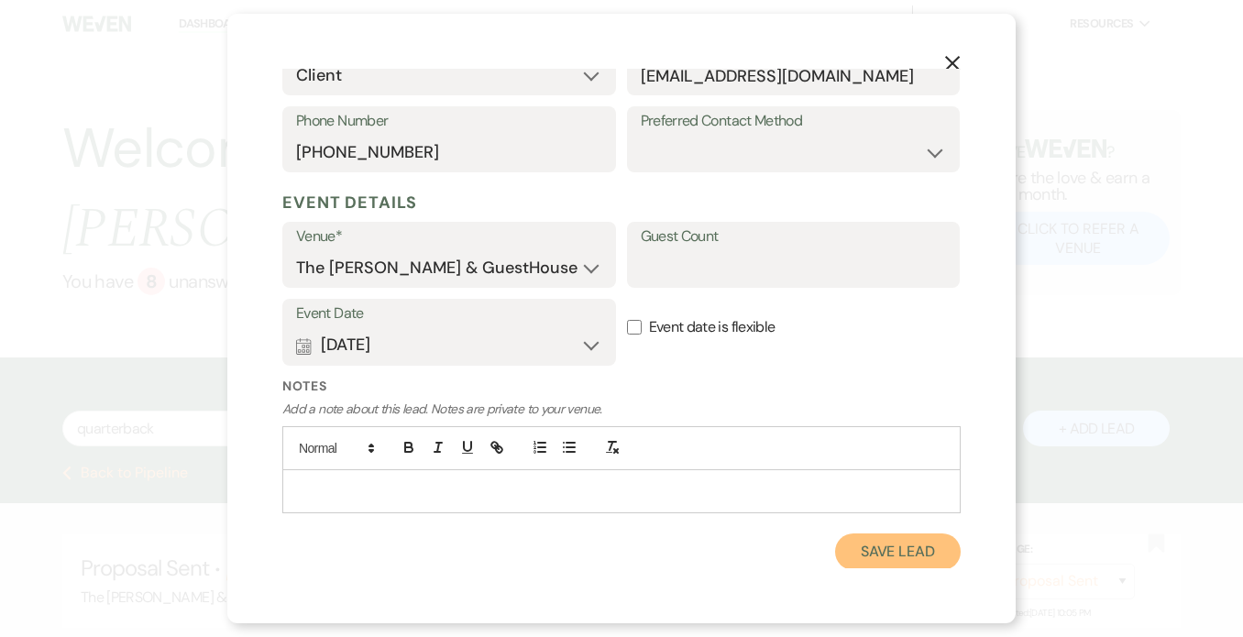
click at [838, 560] on button "Save Lead" at bounding box center [898, 551] width 126 height 37
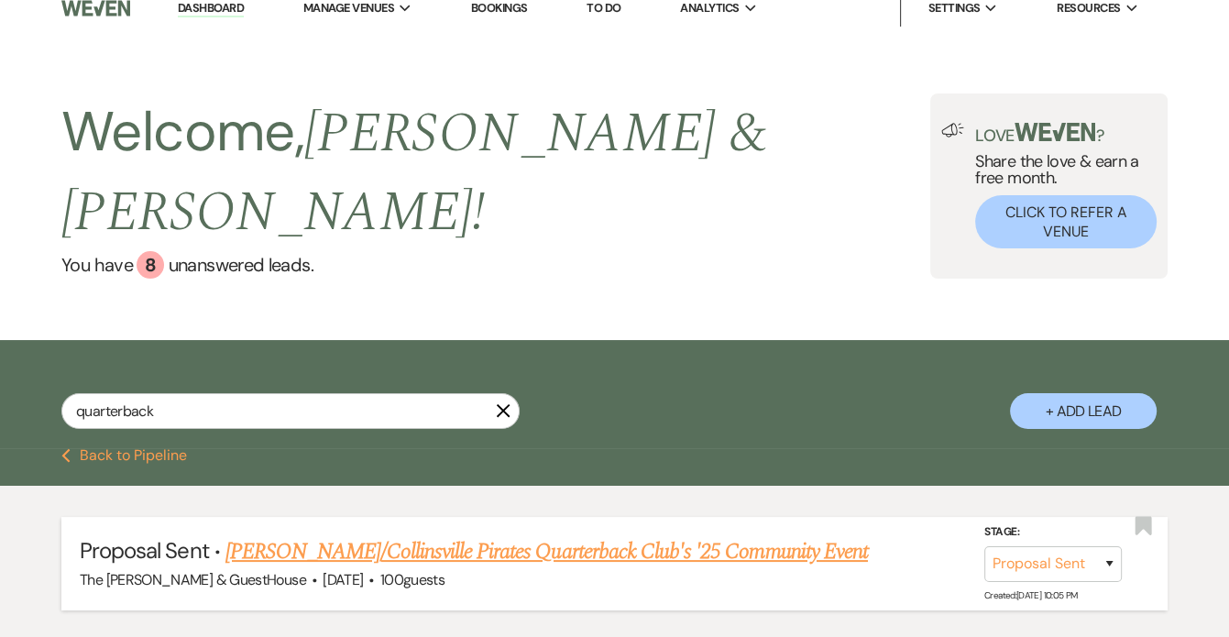
scroll to position [0, 0]
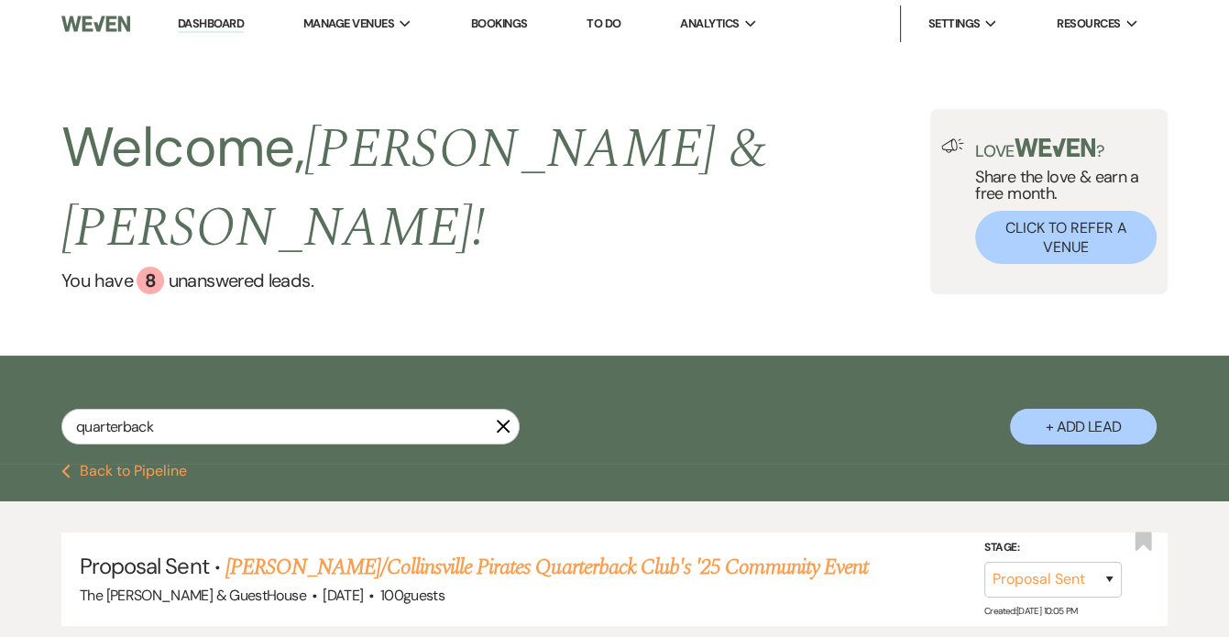
click at [508, 419] on icon "X" at bounding box center [503, 426] width 15 height 15
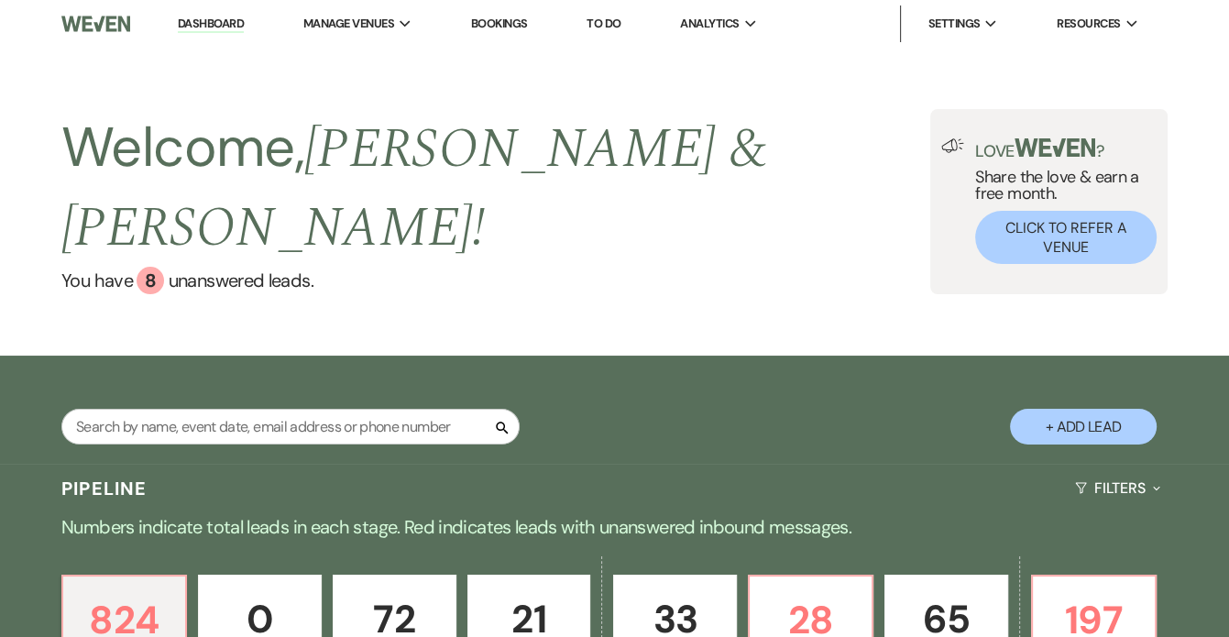
click at [508, 420] on icon "Search" at bounding box center [502, 428] width 16 height 16
click at [429, 365] on div "Search + Add Lead" at bounding box center [614, 412] width 1229 height 94
click at [404, 409] on input "text" at bounding box center [290, 427] width 458 height 36
type input "[PERSON_NAME]"
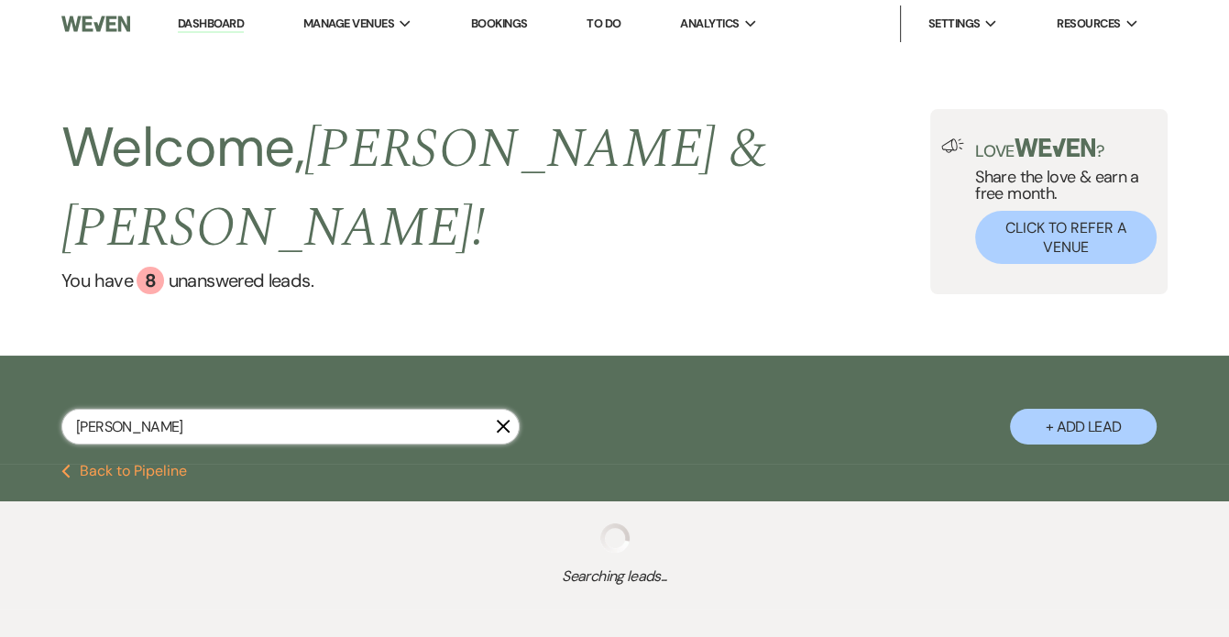
select select "5"
select select "6"
select select "8"
select select "5"
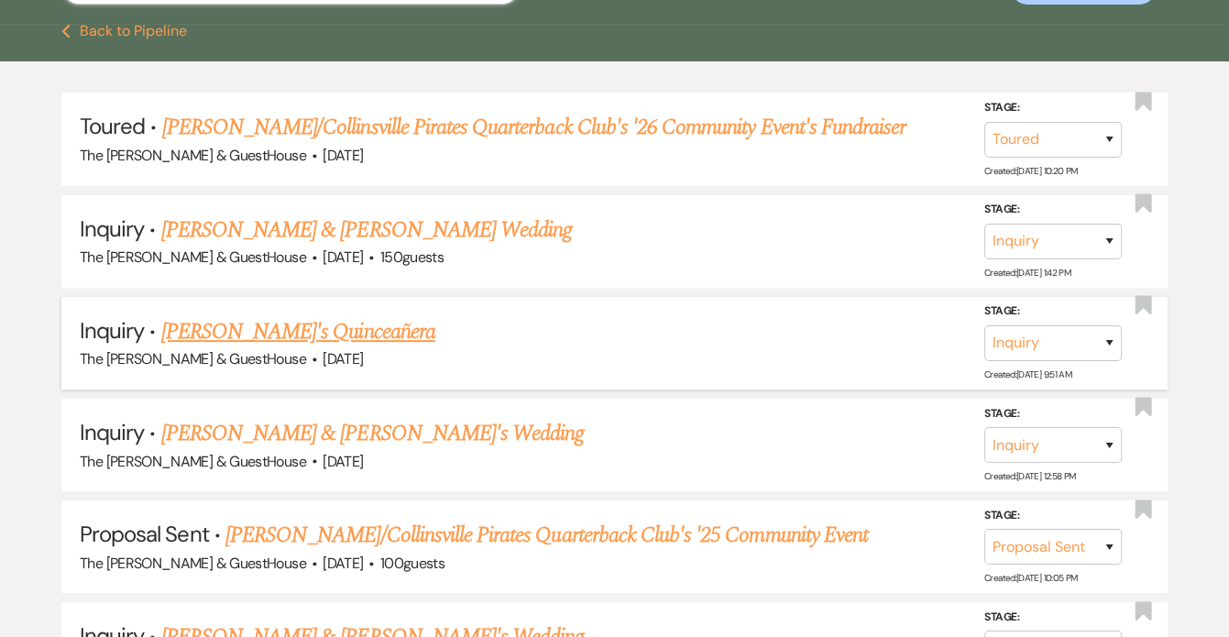
scroll to position [442, 0]
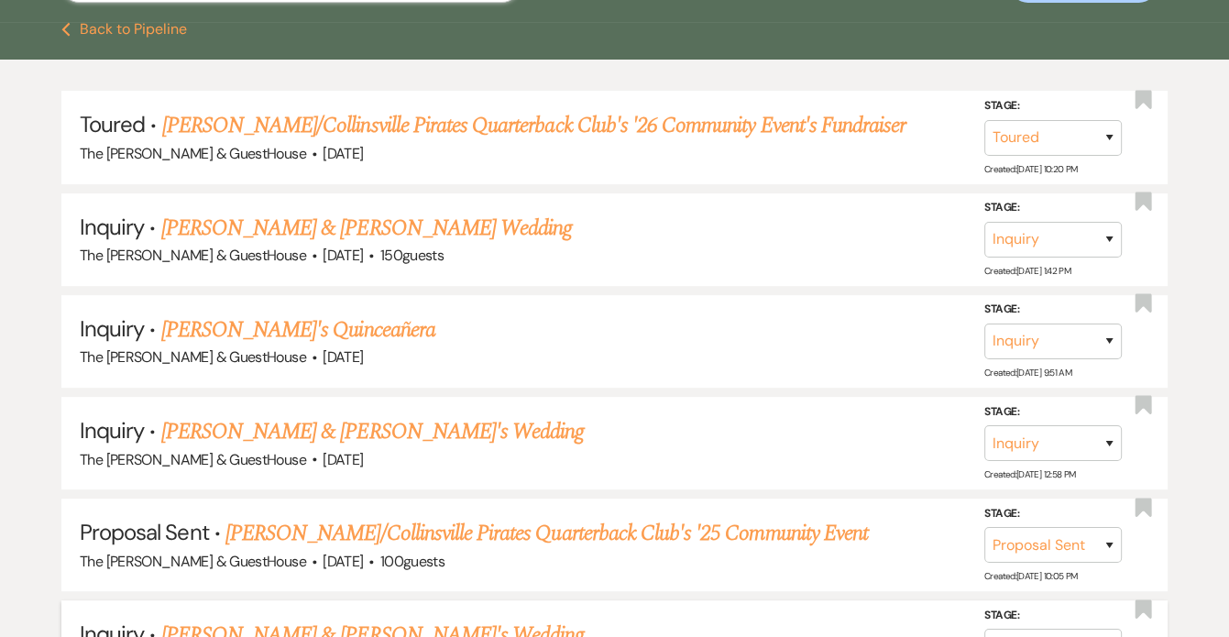
type input "[PERSON_NAME]"
